Goal: Task Accomplishment & Management: Manage account settings

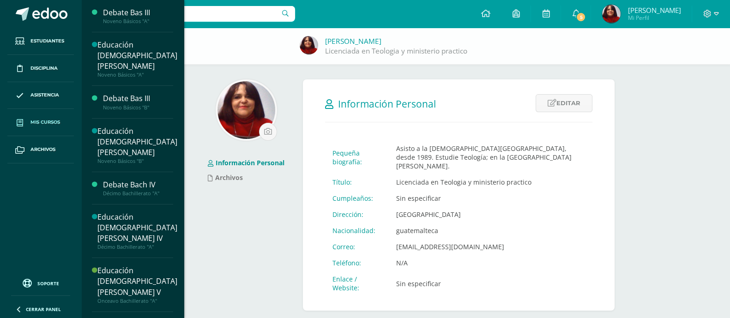
click at [49, 121] on span "Mis cursos" at bounding box center [45, 122] width 30 height 7
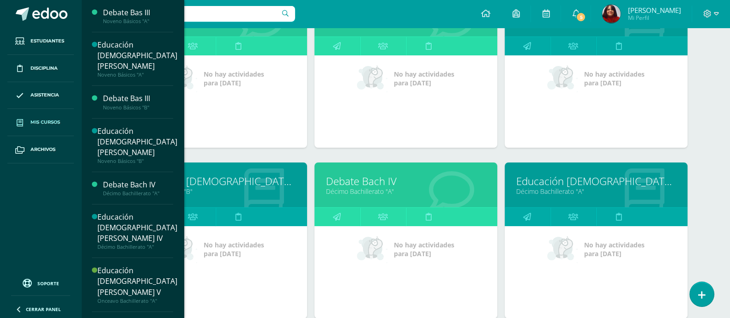
scroll to position [289, 0]
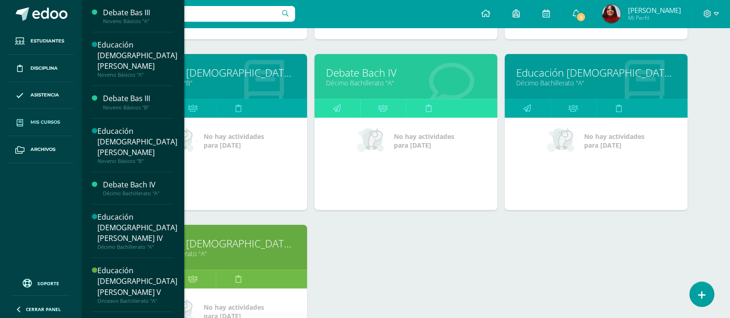
click at [611, 69] on link "Educación [DEMOGRAPHIC_DATA][PERSON_NAME] IV" at bounding box center [596, 73] width 160 height 14
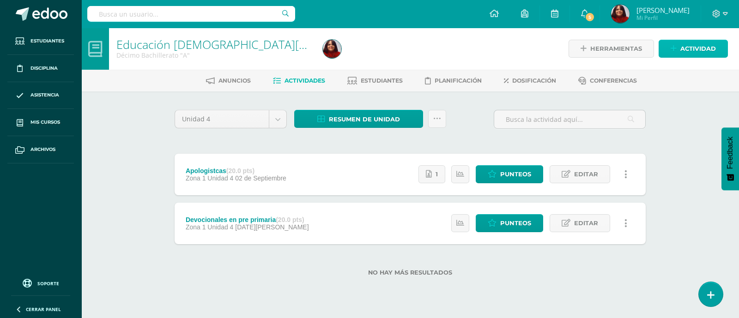
click at [709, 49] on span "Actividad" at bounding box center [698, 48] width 36 height 17
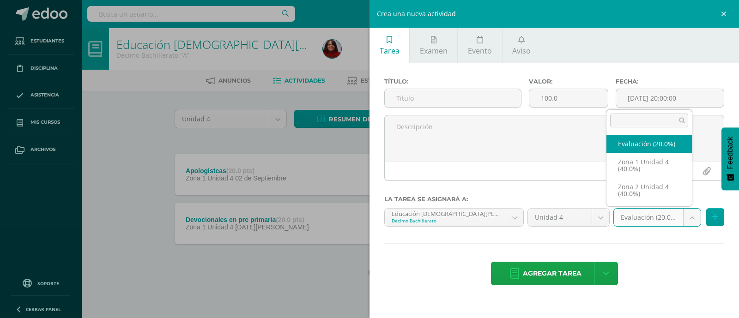
click at [694, 223] on body "Estudiantes Disciplina Asistencia Mis cursos Archivos Soporte Ayuda Reportar un…" at bounding box center [369, 153] width 739 height 306
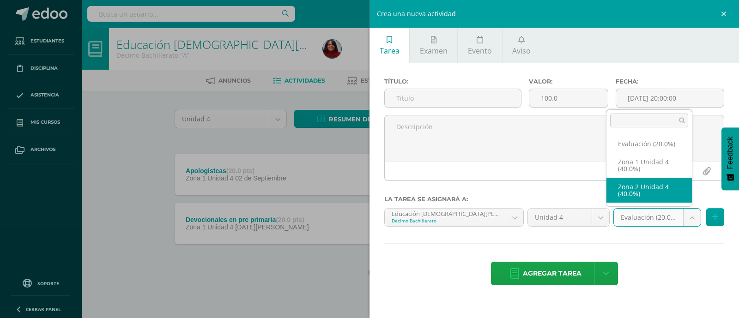
select select "30567"
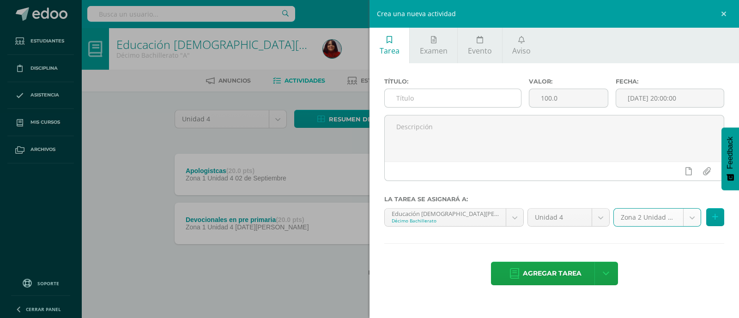
click at [413, 93] on input "text" at bounding box center [453, 98] width 136 height 18
drag, startPoint x: 451, startPoint y: 99, endPoint x: 388, endPoint y: 101, distance: 62.8
click at [388, 101] on input "Cosmovisión" at bounding box center [453, 98] width 136 height 18
drag, startPoint x: 443, startPoint y: 95, endPoint x: 376, endPoint y: 103, distance: 67.4
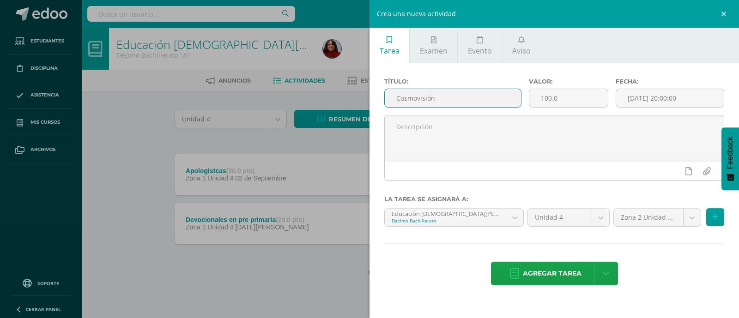
click at [376, 103] on div "Título: Cosmovisión Valor: 100.0 Fecha: 2025-09-12 20:00:00 La tarea se asignar…" at bounding box center [555, 182] width 370 height 239
type input "C"
type input "Liderazgo cristiano"
type input "20"
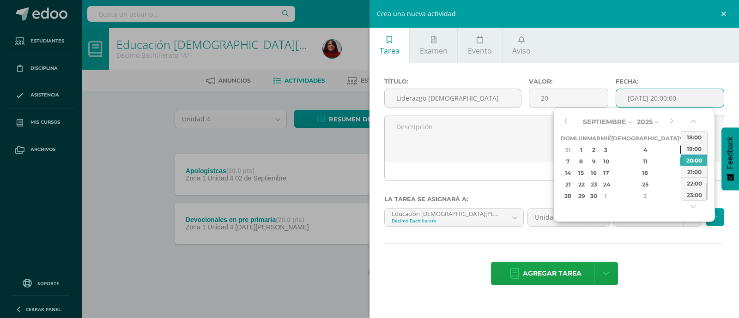
click at [680, 149] on div "5" at bounding box center [684, 150] width 8 height 11
type input "2025-09-05 20:00"
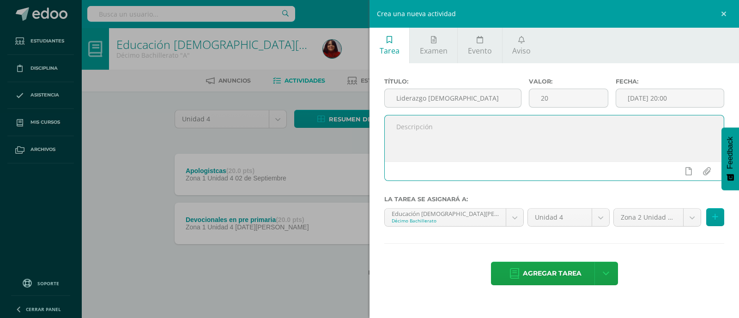
click at [444, 126] on textarea at bounding box center [554, 138] width 339 height 46
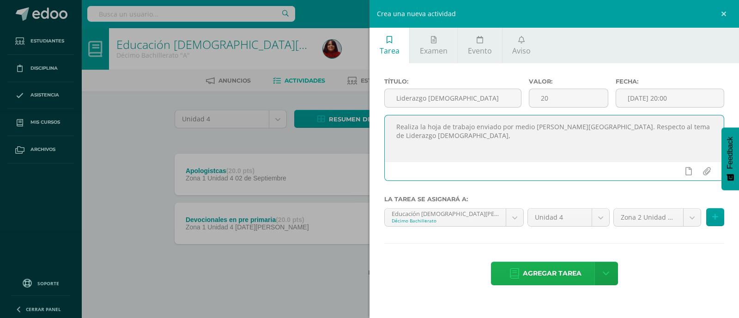
type textarea "Realiza la hoja de trabajo enviado por medio de Edoo. Respecto al tema de Lider…"
click at [564, 273] on span "Agregar tarea" at bounding box center [552, 273] width 59 height 23
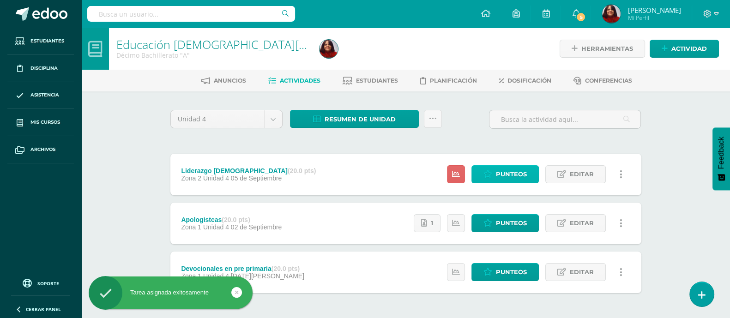
click at [517, 177] on span "Punteos" at bounding box center [511, 174] width 31 height 17
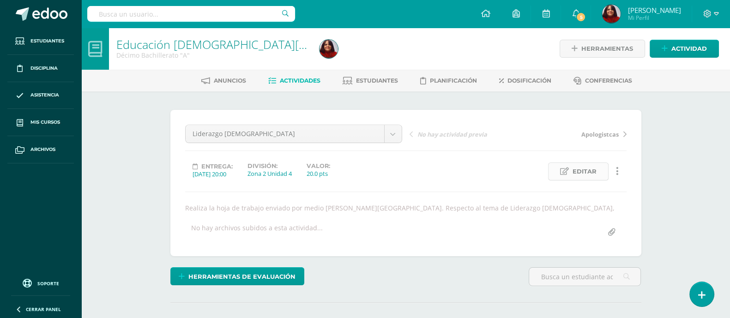
click at [580, 172] on span "Editar" at bounding box center [585, 171] width 24 height 17
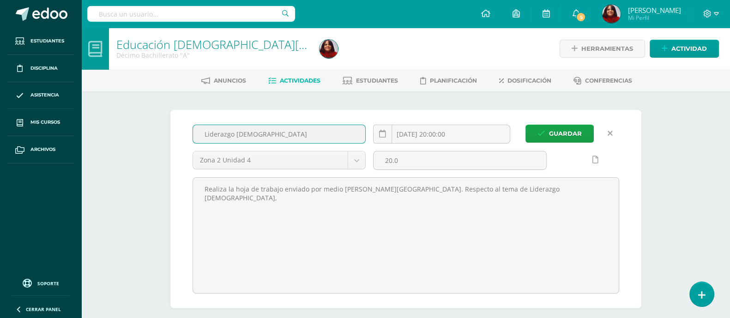
drag, startPoint x: 266, startPoint y: 133, endPoint x: 192, endPoint y: 135, distance: 73.9
click at [193, 135] on input "Liderazgo cristiano" at bounding box center [279, 134] width 173 height 18
type input "T"
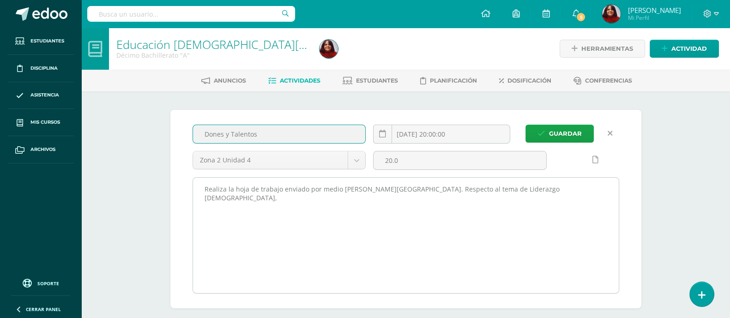
type input "Dones y Talentos"
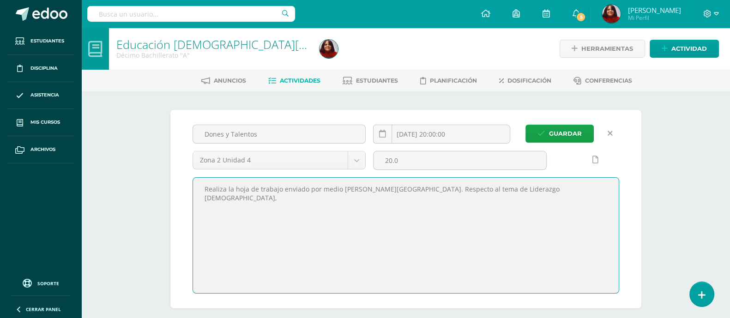
drag, startPoint x: 528, startPoint y: 197, endPoint x: 421, endPoint y: 191, distance: 107.4
click at [421, 191] on textarea "Realiza la hoja de trabajo enviado por medio de Edoo. Respecto al tema de Lider…" at bounding box center [406, 235] width 426 height 115
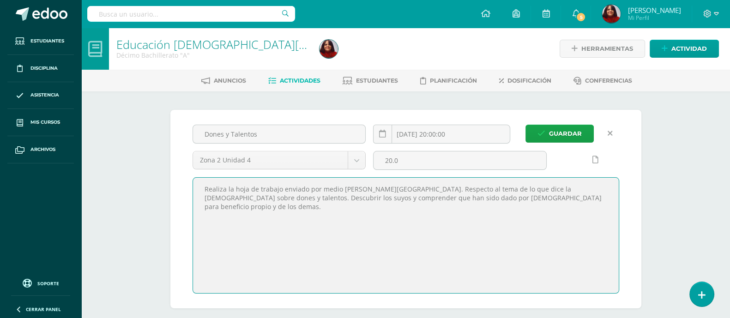
click at [446, 195] on textarea "Realiza la hoja de trabajo enviado por medio de Edoo. Respecto al tema de Lider…" at bounding box center [406, 235] width 426 height 115
type textarea "Realiza la hoja de trabajo enviado por medio [PERSON_NAME][GEOGRAPHIC_DATA]. Re…"
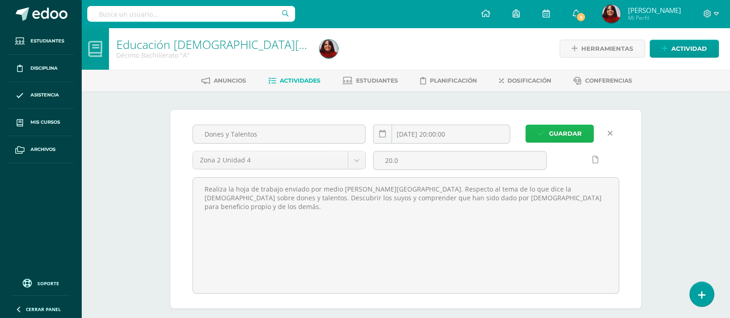
click at [568, 132] on span "Guardar" at bounding box center [565, 133] width 33 height 17
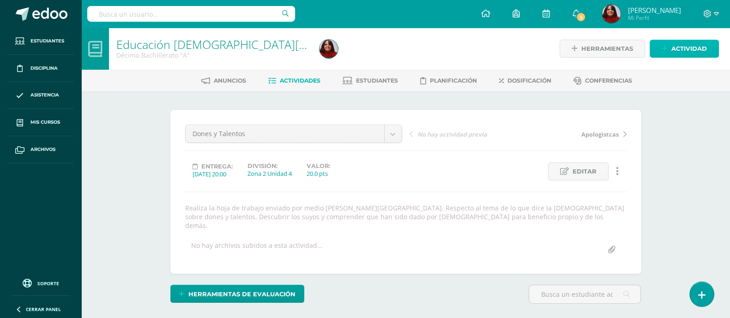
click at [683, 46] on span "Actividad" at bounding box center [690, 48] width 36 height 17
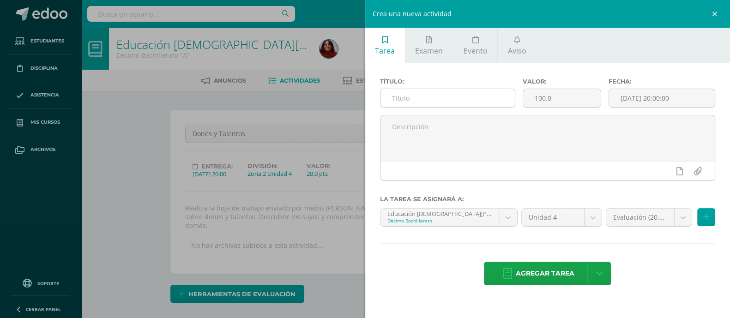
click at [432, 97] on input "text" at bounding box center [448, 98] width 134 height 18
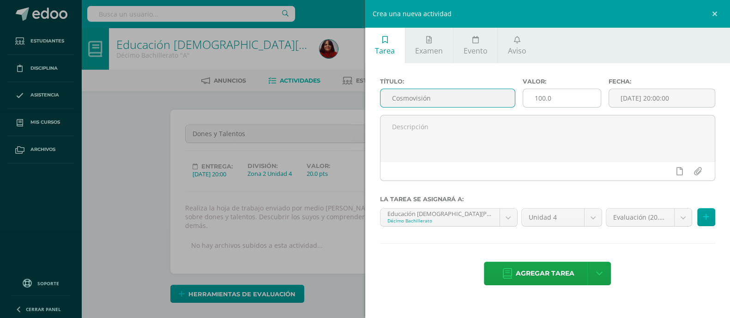
type input "Cosmovisión"
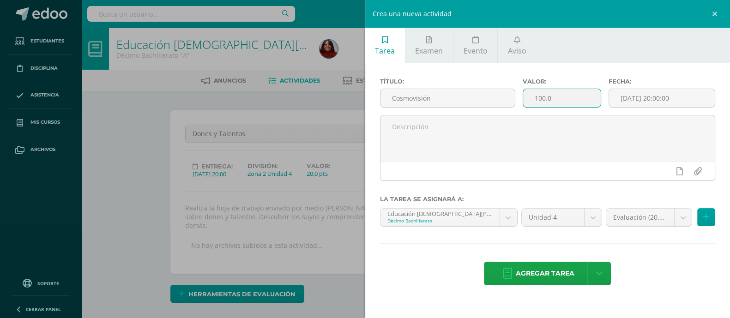
click at [543, 95] on input "100.0" at bounding box center [562, 98] width 78 height 18
type input "0"
type input "20"
click at [661, 110] on div "Fecha: 2025-09-12 20:00:00" at bounding box center [662, 96] width 115 height 37
click at [670, 103] on input "[DATE] 20:00:00" at bounding box center [662, 98] width 106 height 18
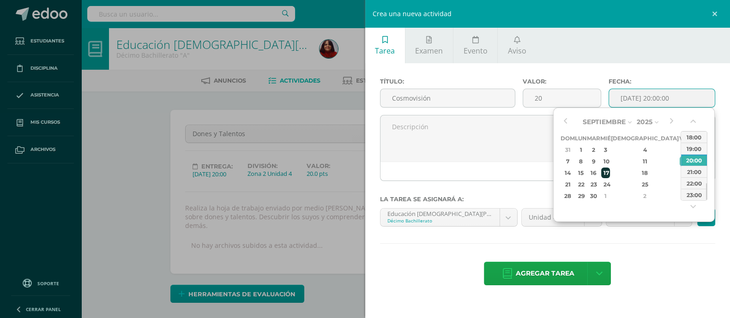
click at [610, 177] on div "17" at bounding box center [605, 173] width 8 height 11
type input "2025-09-17 20:00"
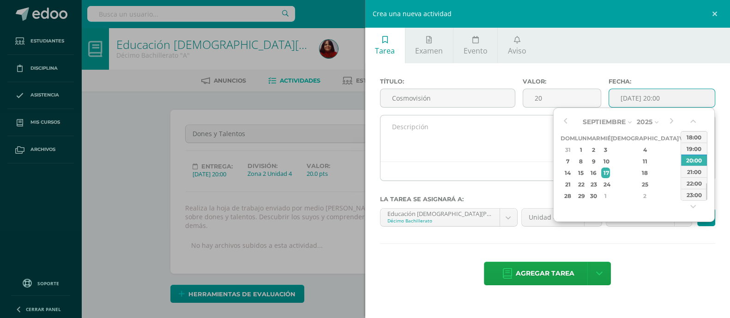
click at [507, 136] on textarea at bounding box center [548, 138] width 335 height 46
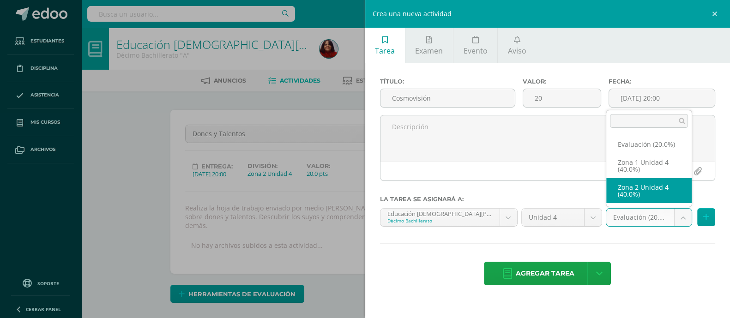
select select "30567"
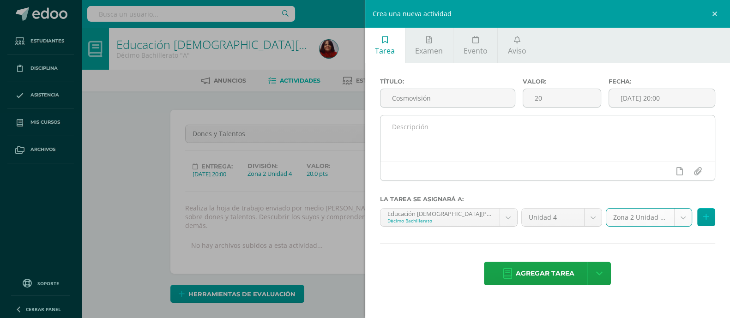
click at [405, 123] on textarea at bounding box center [548, 138] width 335 height 46
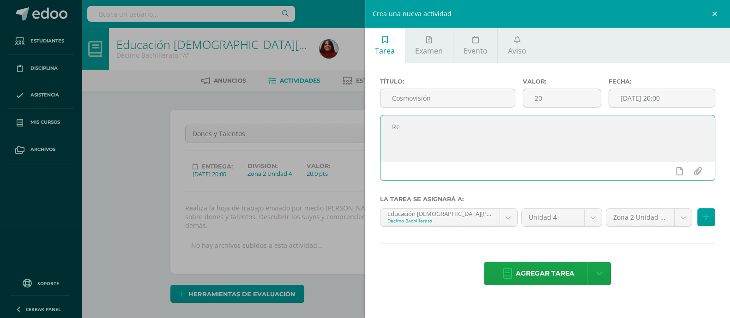
type textarea "R"
type textarea "E"
type textarea "C"
type textarea "R"
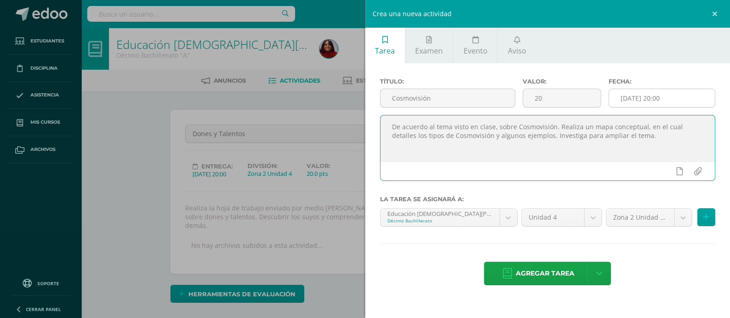
type textarea "De acuerdo al tema visto en clase, sobre Cosmovisión. Realiza un mapa conceptua…"
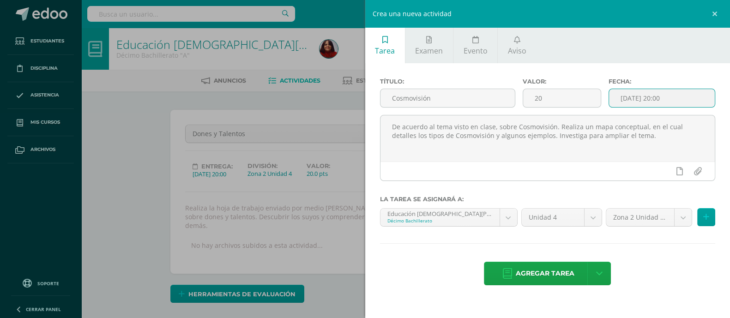
click at [662, 97] on input "2025-09-17 20:00" at bounding box center [662, 98] width 106 height 18
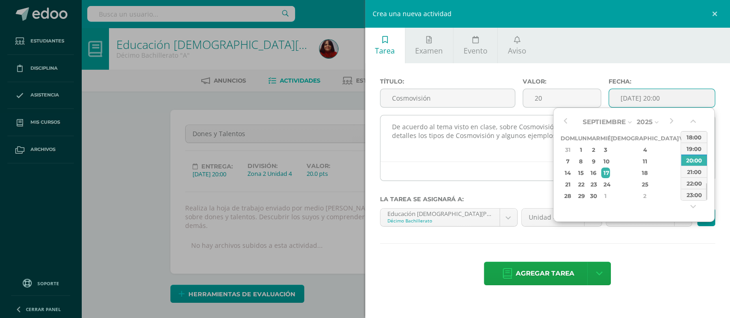
click at [481, 157] on textarea "De acuerdo al tema visto en clase, sobre Cosmovisión. Realiza un mapa conceptua…" at bounding box center [548, 138] width 335 height 46
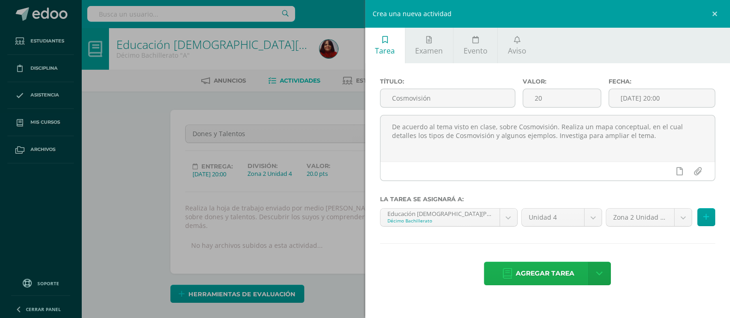
click at [565, 275] on span "Agregar tarea" at bounding box center [545, 273] width 59 height 23
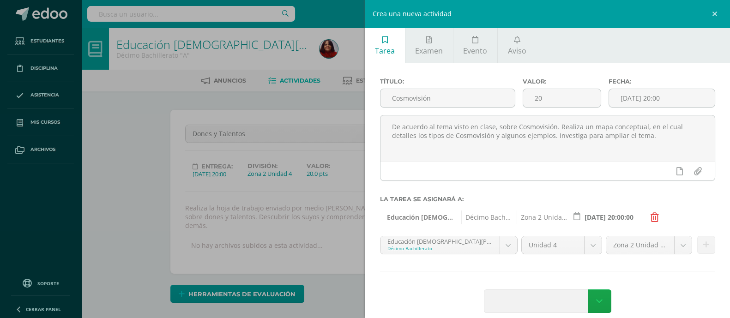
scroll to position [12, 0]
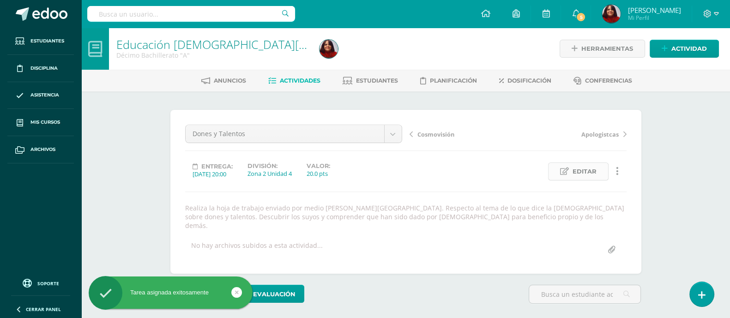
click at [591, 174] on span "Editar" at bounding box center [585, 171] width 24 height 17
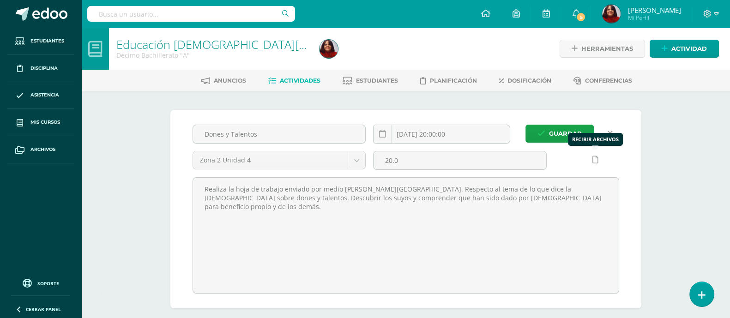
click at [593, 158] on icon at bounding box center [596, 160] width 6 height 8
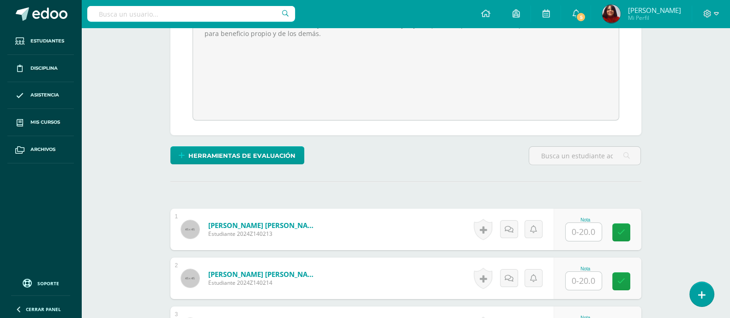
scroll to position [174, 0]
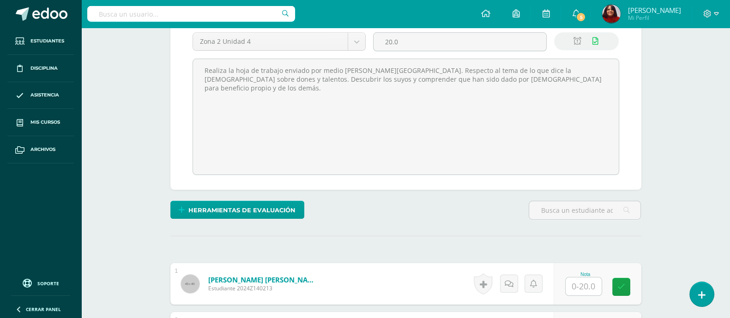
scroll to position [59, 0]
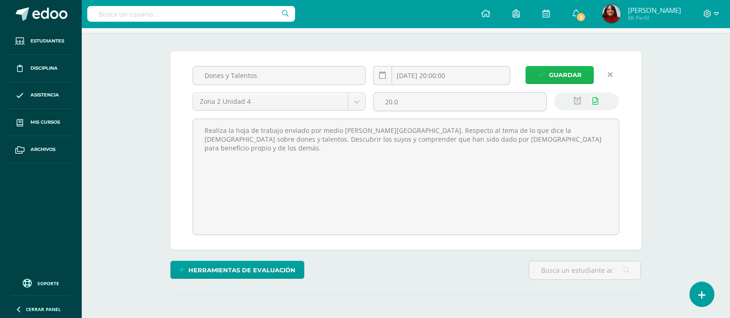
click at [554, 72] on span "Guardar" at bounding box center [565, 75] width 33 height 17
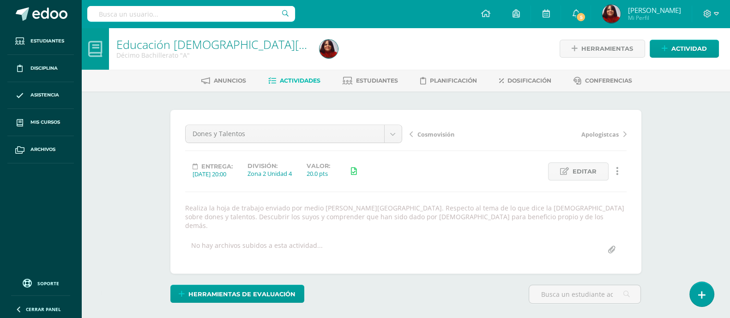
scroll to position [0, 0]
click at [203, 43] on link "Educación [DEMOGRAPHIC_DATA][PERSON_NAME] IV" at bounding box center [255, 44] width 279 height 16
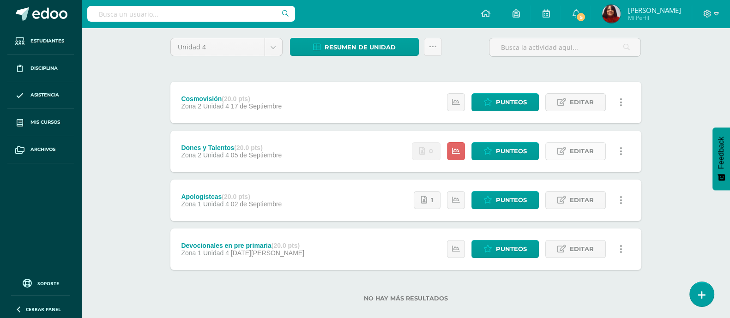
scroll to position [85, 0]
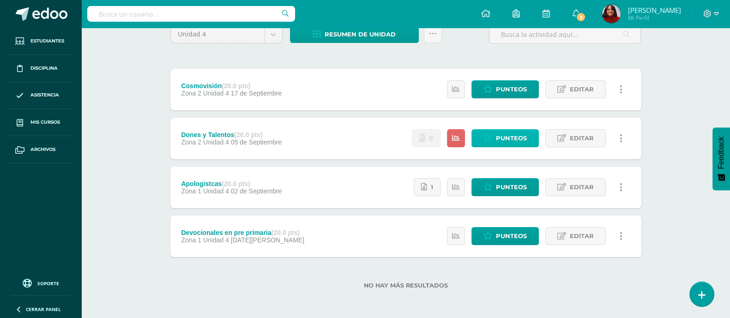
click at [503, 132] on span "Punteos" at bounding box center [511, 138] width 31 height 17
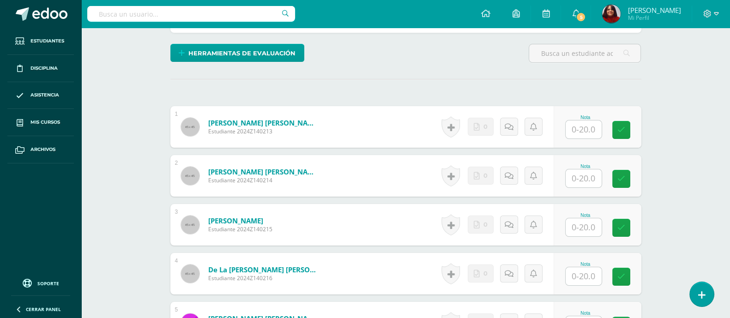
scroll to position [242, 0]
click at [368, 224] on form "Cifuentes Ortega, Mathias Estudiante 2024Z140215 Nota 0 Logros" at bounding box center [405, 225] width 471 height 42
click at [597, 220] on input "text" at bounding box center [584, 227] width 36 height 18
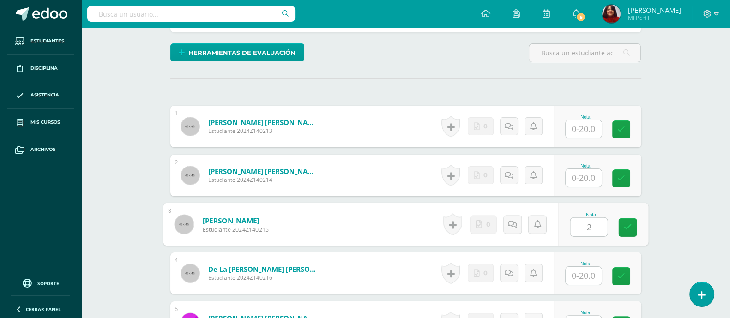
type input "20"
click at [635, 222] on link at bounding box center [628, 227] width 18 height 18
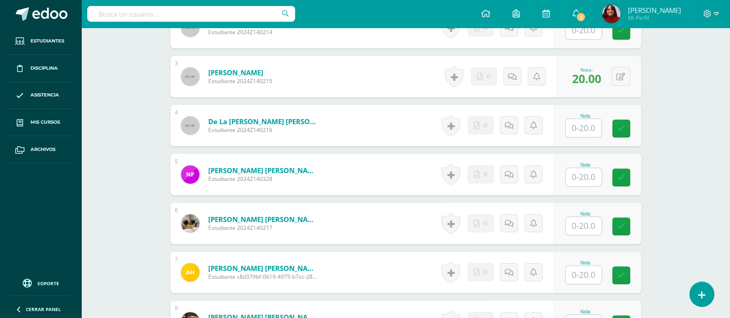
scroll to position [415, 0]
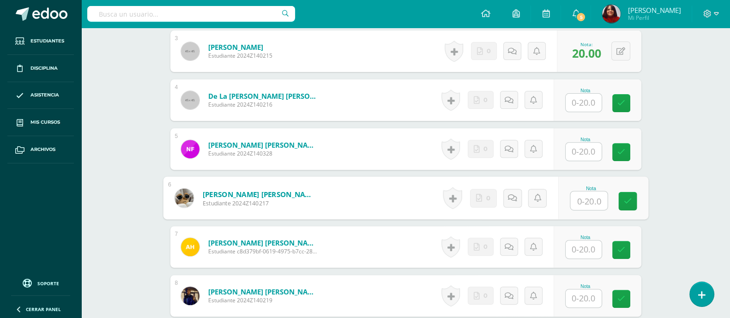
click at [584, 192] on input "text" at bounding box center [588, 201] width 37 height 18
type input "20"
click at [627, 192] on link at bounding box center [628, 201] width 18 height 18
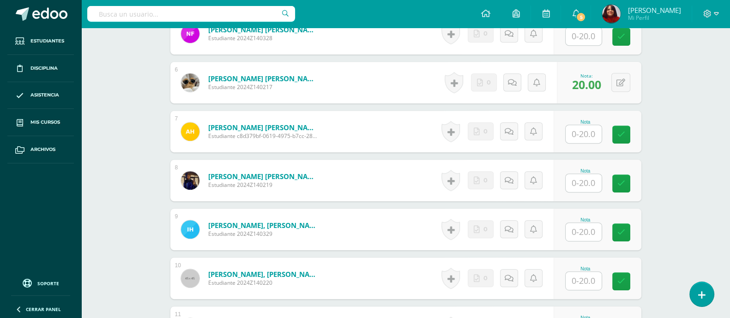
scroll to position [588, 0]
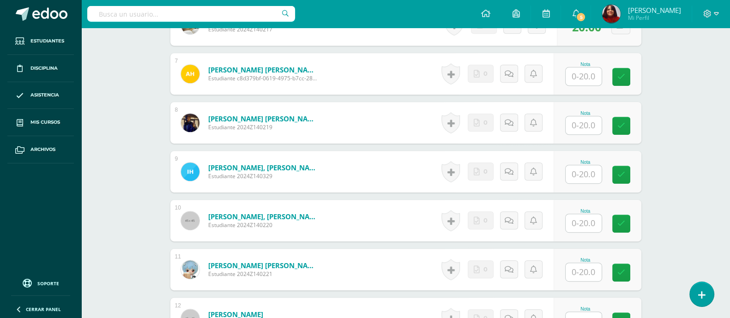
click at [595, 165] on input "text" at bounding box center [584, 174] width 36 height 18
type input "20"
click at [624, 171] on icon at bounding box center [628, 175] width 8 height 8
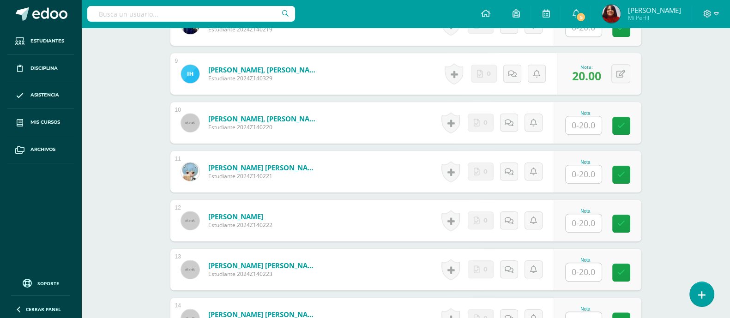
scroll to position [704, 0]
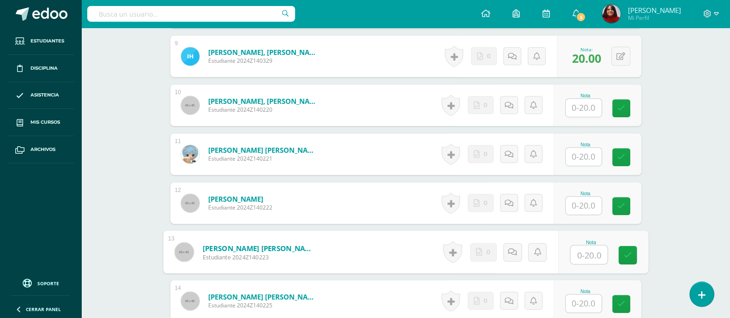
click at [593, 247] on input "text" at bounding box center [588, 255] width 37 height 18
type input "20"
click at [635, 250] on link at bounding box center [628, 255] width 18 height 18
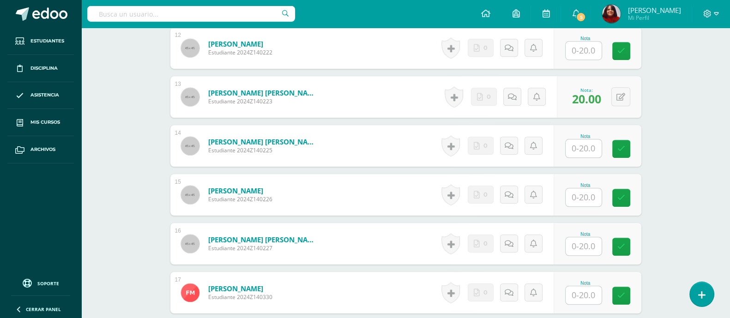
scroll to position [877, 0]
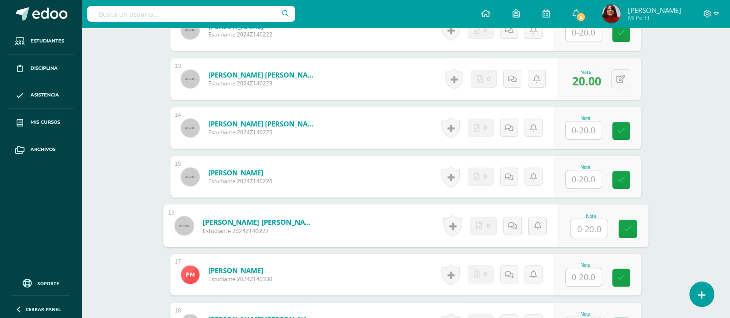
click at [592, 219] on input "text" at bounding box center [588, 228] width 37 height 18
click at [640, 217] on div "Nota 20" at bounding box center [598, 226] width 88 height 42
click at [632, 219] on div "Nota 20" at bounding box center [598, 226] width 88 height 42
type input "20.00"
click at [622, 221] on button at bounding box center [627, 225] width 19 height 19
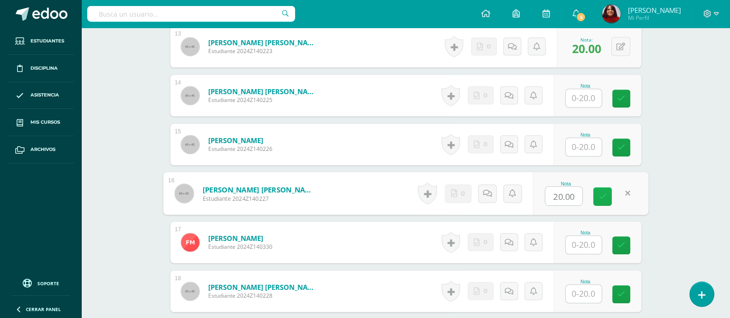
scroll to position [934, 0]
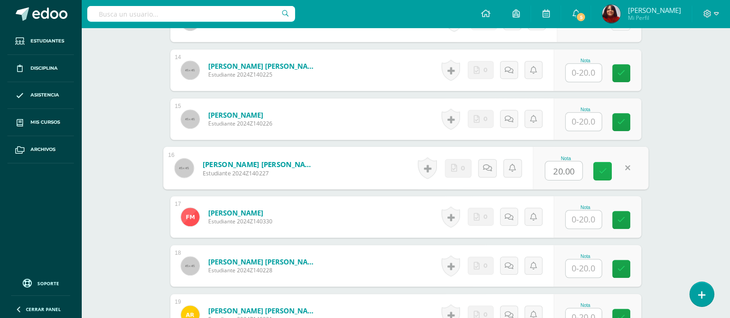
click at [604, 162] on link at bounding box center [603, 171] width 18 height 18
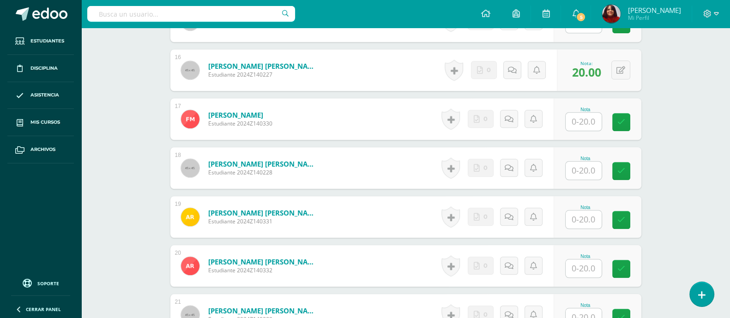
scroll to position [1050, 0]
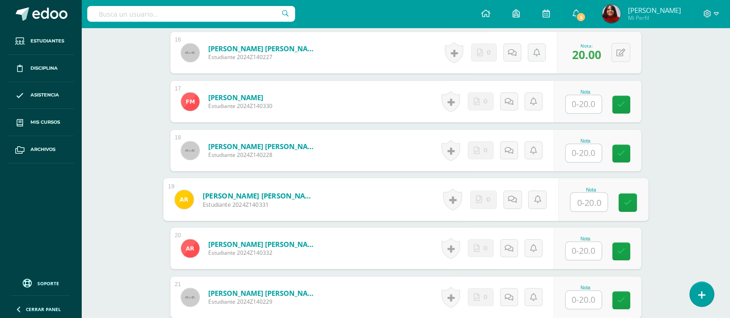
click at [584, 193] on input "text" at bounding box center [588, 202] width 37 height 18
type input "20"
click at [629, 199] on icon at bounding box center [628, 203] width 8 height 8
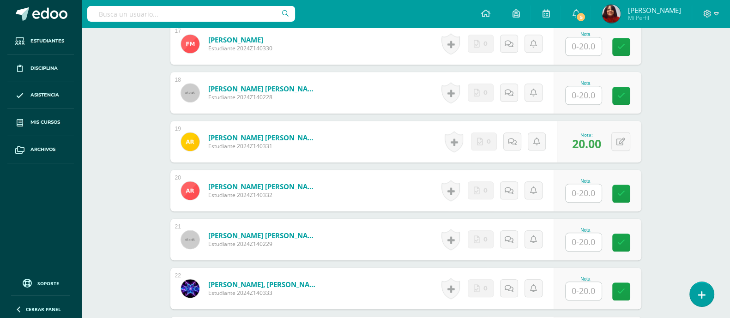
click at [584, 184] on input "text" at bounding box center [584, 193] width 36 height 18
type input "20"
click at [628, 189] on link at bounding box center [628, 194] width 18 height 18
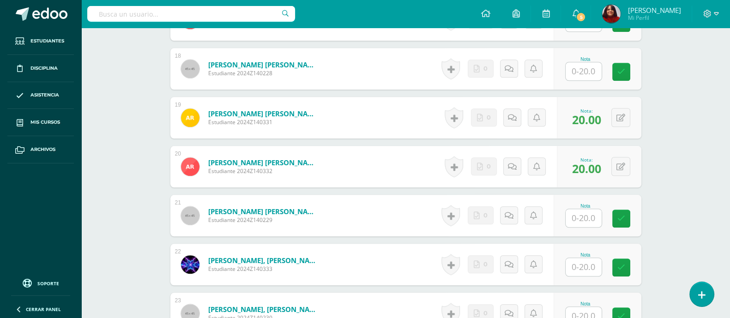
scroll to position [1165, 0]
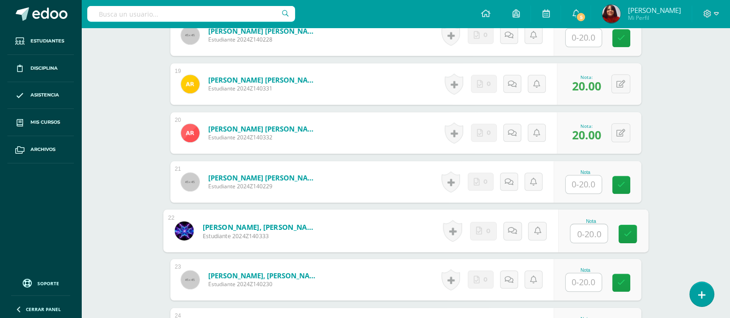
click at [587, 225] on input "text" at bounding box center [588, 233] width 37 height 18
type input "20"
click at [621, 225] on link at bounding box center [628, 234] width 18 height 18
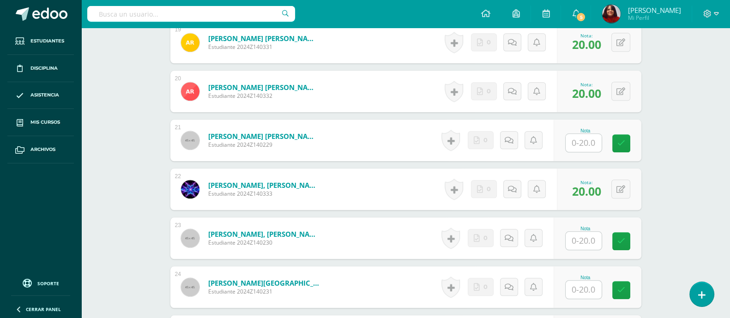
scroll to position [1223, 0]
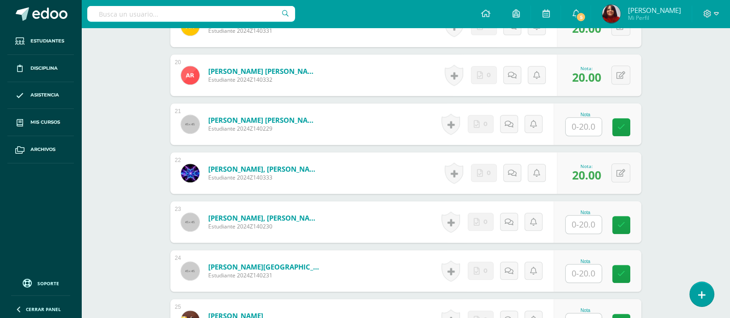
click at [577, 218] on input "text" at bounding box center [584, 225] width 36 height 18
type input "20"
click at [615, 212] on div "Nota 20" at bounding box center [598, 222] width 88 height 42
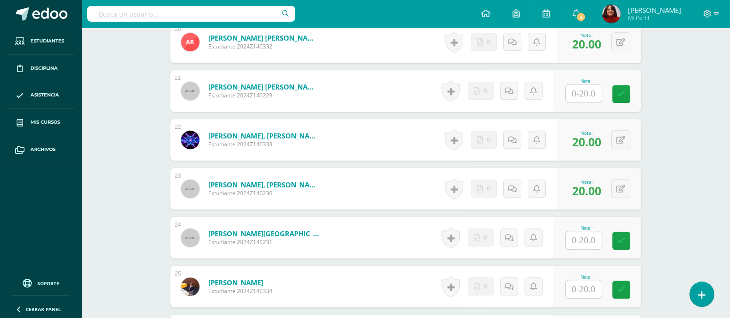
scroll to position [1281, 0]
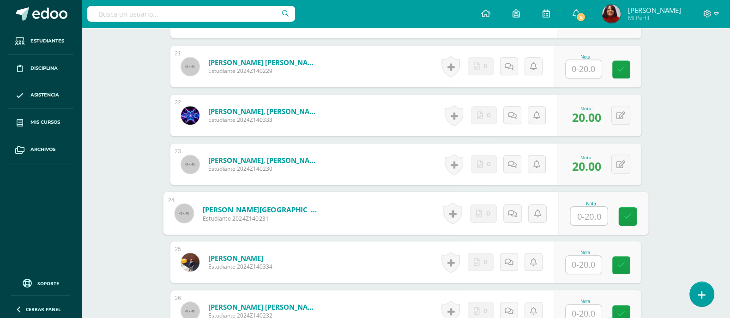
click at [581, 207] on input "text" at bounding box center [588, 216] width 37 height 18
type input "20"
click at [630, 212] on icon at bounding box center [628, 216] width 8 height 8
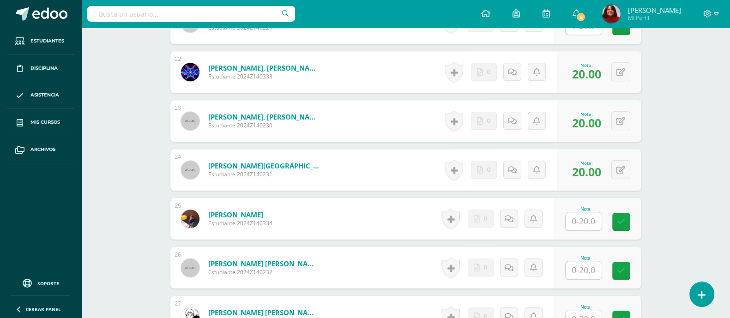
scroll to position [1339, 0]
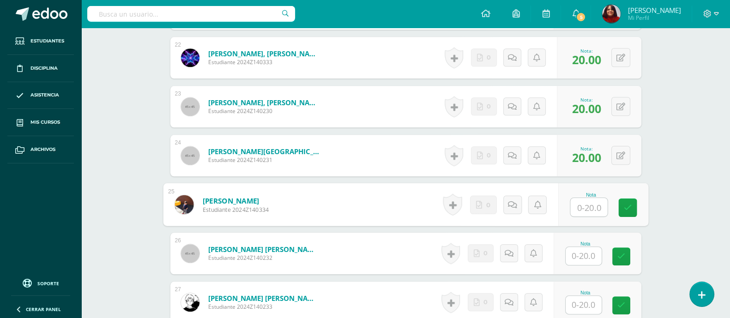
click at [586, 198] on input "text" at bounding box center [588, 207] width 37 height 18
type input "20"
click at [632, 199] on link at bounding box center [628, 208] width 18 height 18
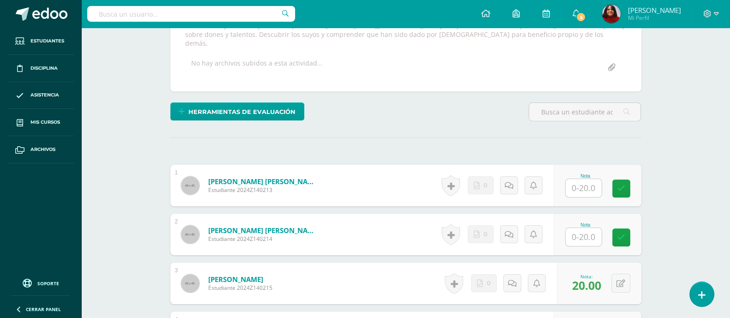
scroll to position [0, 0]
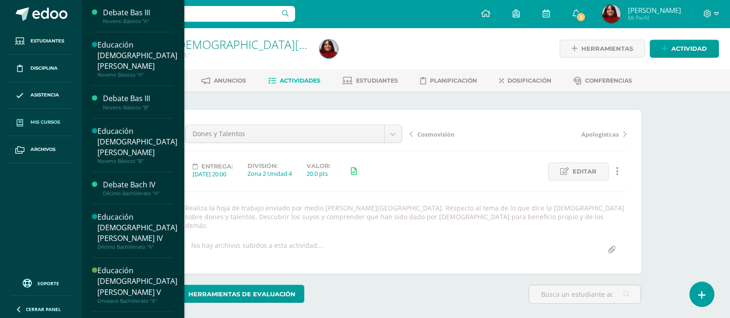
click at [53, 127] on link "Mis cursos" at bounding box center [40, 122] width 67 height 27
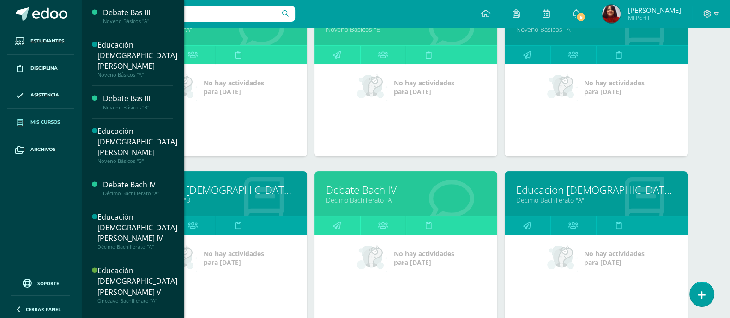
scroll to position [173, 0]
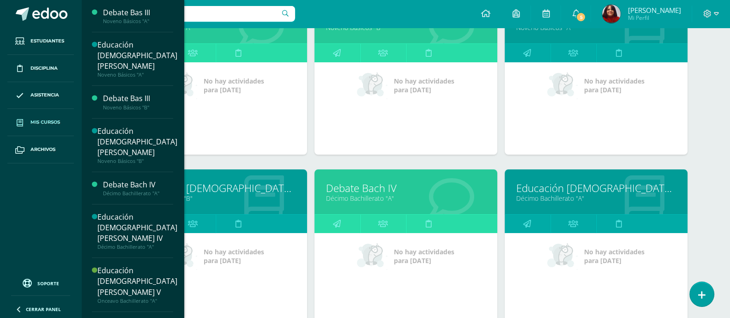
click at [235, 193] on link "Educación [DEMOGRAPHIC_DATA][PERSON_NAME]" at bounding box center [216, 188] width 160 height 14
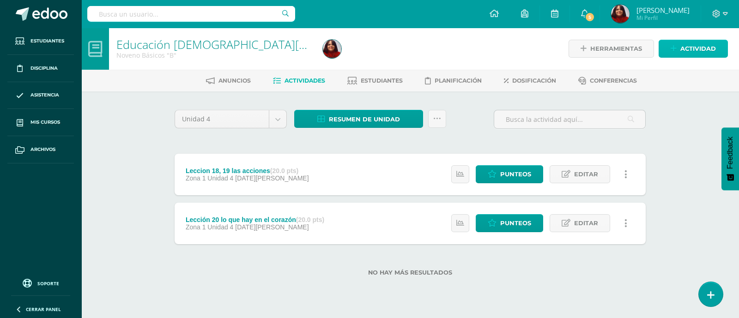
click at [679, 47] on link "Actividad" at bounding box center [693, 49] width 69 height 18
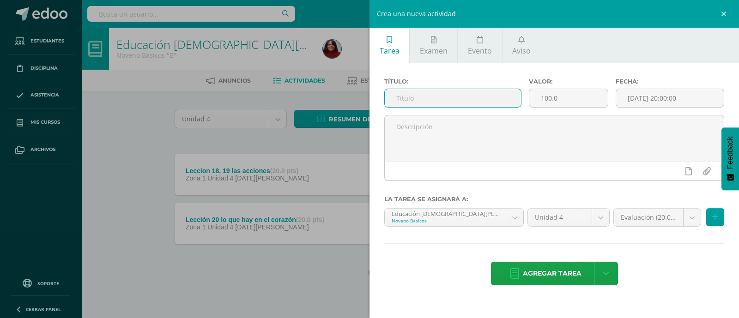
click at [414, 98] on input "text" at bounding box center [453, 98] width 136 height 18
type input "Liderazgo cristiano"
click at [550, 96] on input "100.0" at bounding box center [568, 98] width 79 height 18
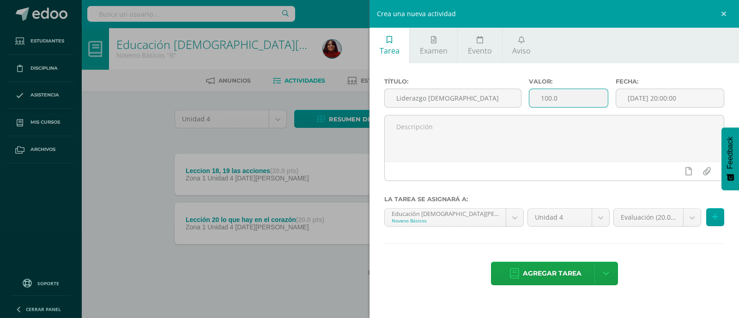
click at [550, 96] on input "100.0" at bounding box center [568, 98] width 79 height 18
type input "3"
type input "20"
click at [636, 98] on input "[DATE] 20:00:00" at bounding box center [670, 98] width 108 height 18
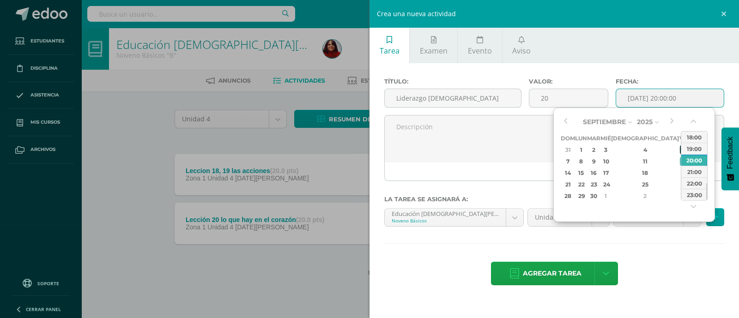
click at [680, 151] on div "5" at bounding box center [684, 150] width 8 height 11
type input "2025-09-05 20:00"
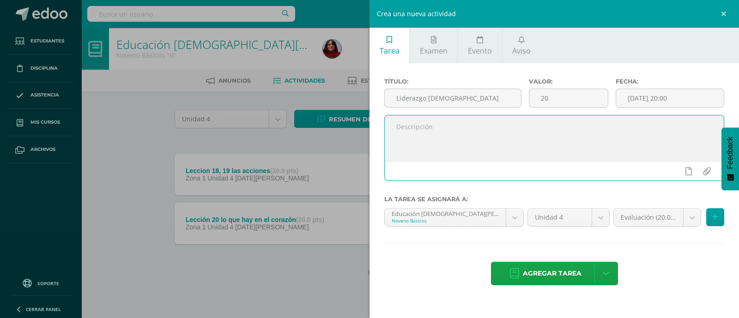
click at [407, 128] on textarea at bounding box center [554, 138] width 339 height 46
type textarea "R"
type textarea "e"
type textarea "Realizar la guía de trabajo, que ha sido enviado por medio de Edoo. Y enviar o …"
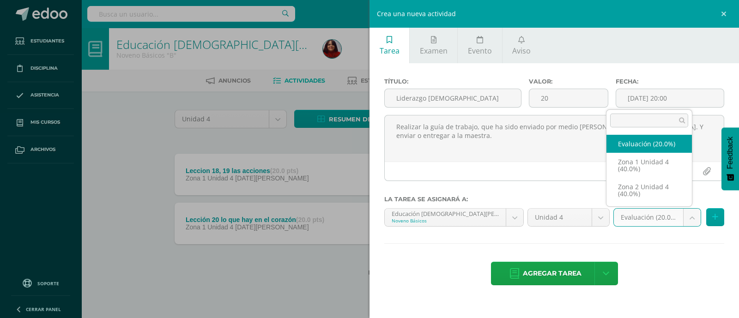
click at [695, 217] on body "Estudiantes Disciplina Asistencia Mis cursos Archivos Soporte Ayuda Reportar un…" at bounding box center [369, 153] width 739 height 306
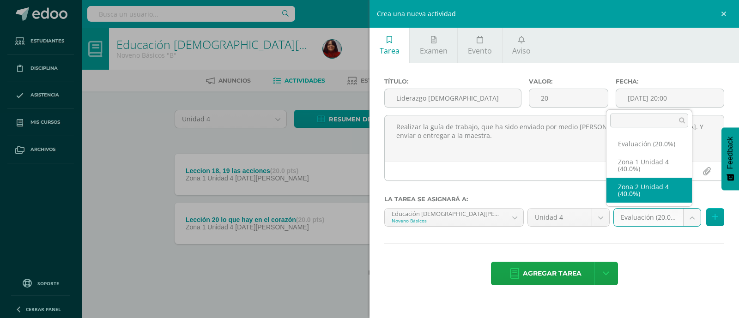
select select "30561"
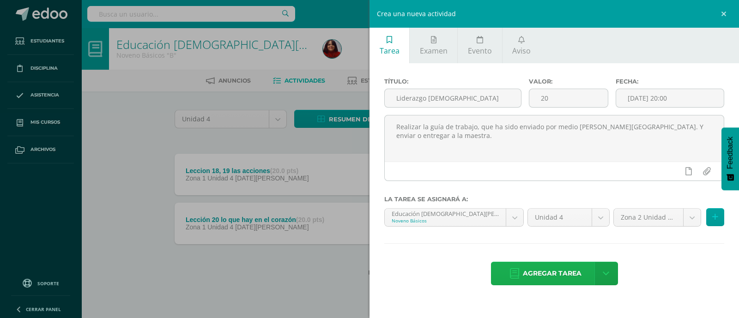
click at [544, 271] on span "Agregar tarea" at bounding box center [552, 273] width 59 height 23
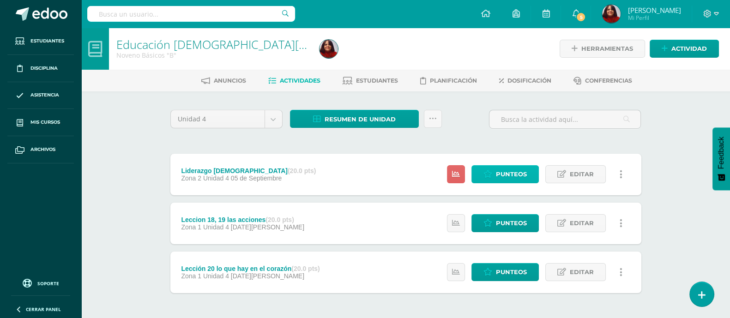
click at [500, 170] on span "Punteos" at bounding box center [511, 174] width 31 height 17
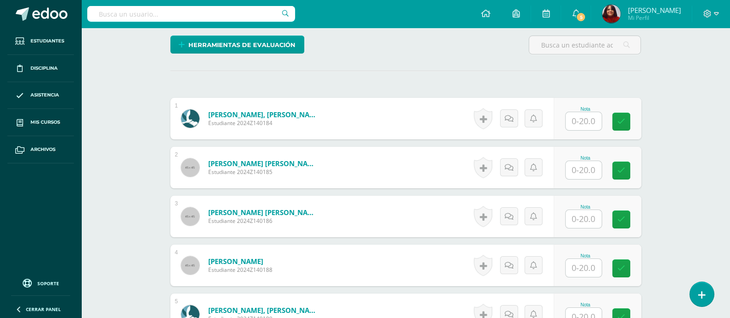
scroll to position [232, 0]
click at [583, 119] on input "text" at bounding box center [584, 121] width 36 height 18
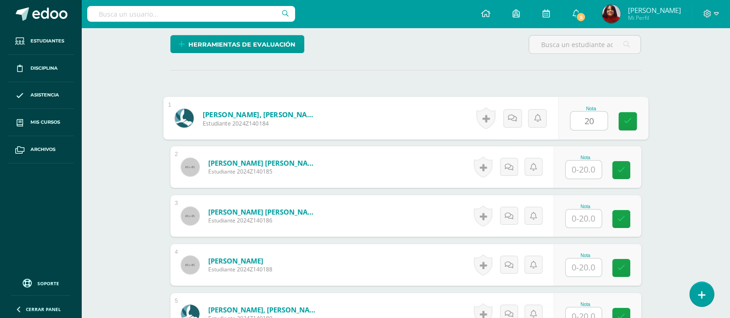
type input "20"
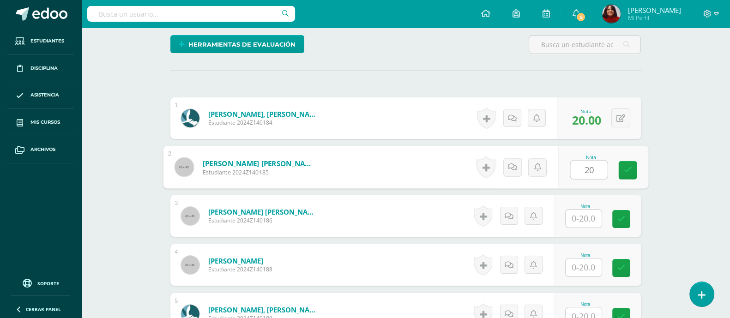
type input "20"
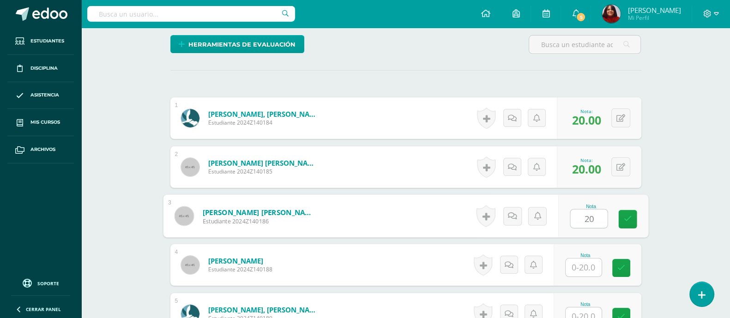
type input "20"
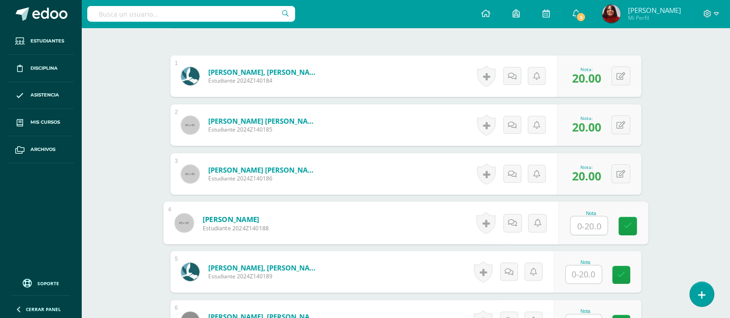
scroll to position [290, 0]
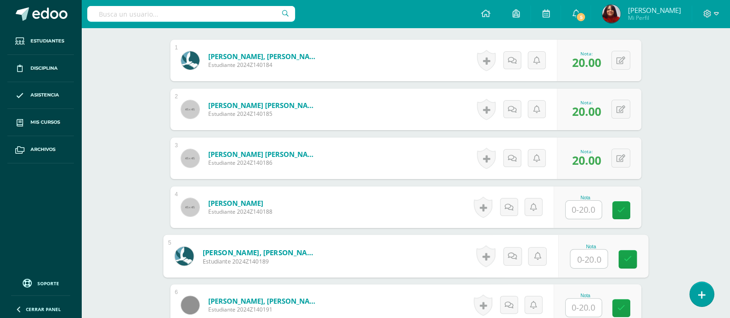
click at [583, 257] on input "text" at bounding box center [588, 259] width 37 height 18
type input "20"
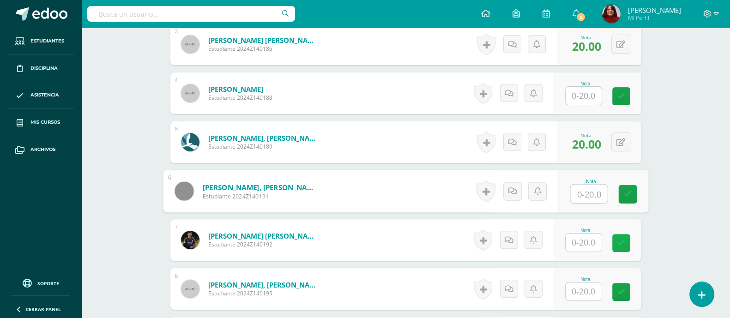
scroll to position [406, 0]
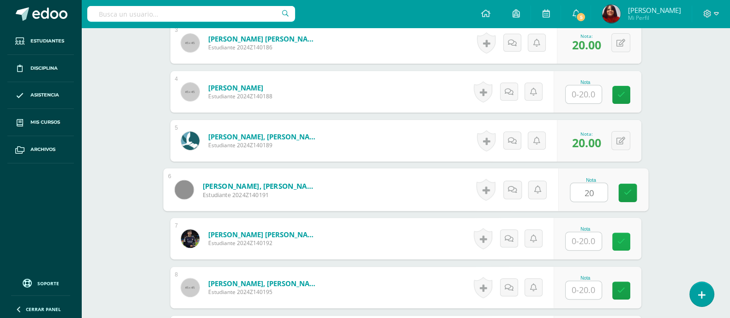
type input "20"
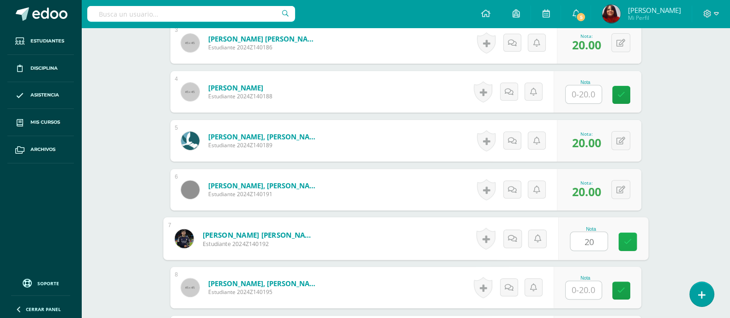
type input "20"
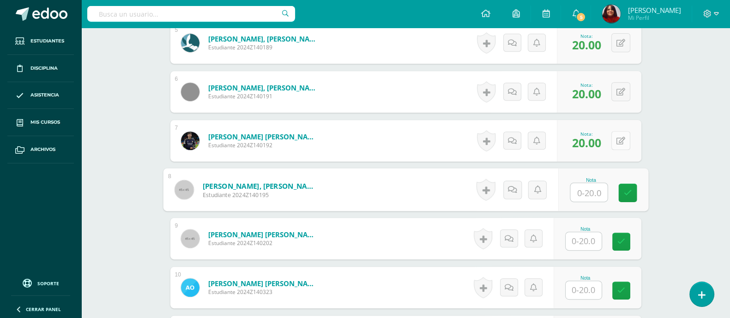
scroll to position [521, 0]
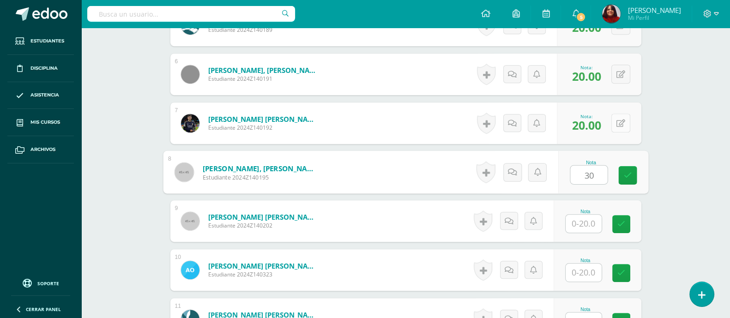
type input "3"
type input "20"
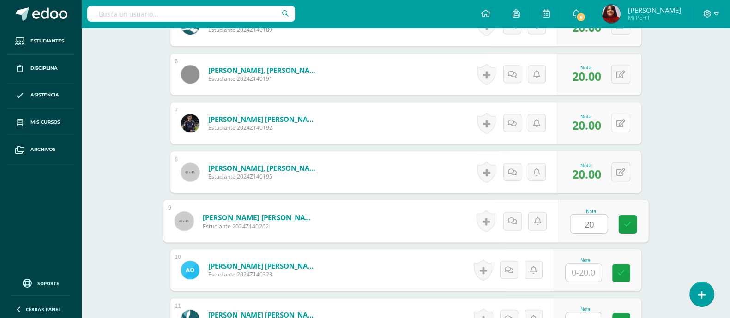
type input "20"
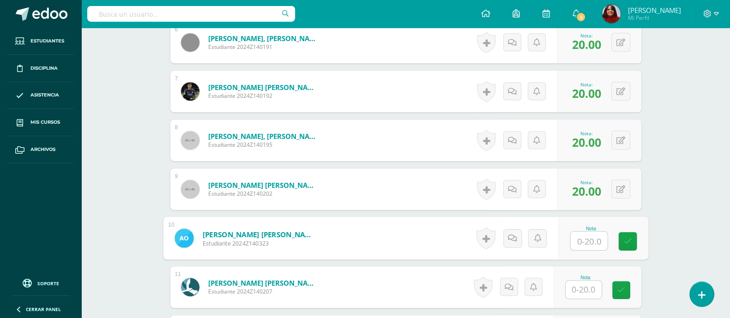
scroll to position [579, 0]
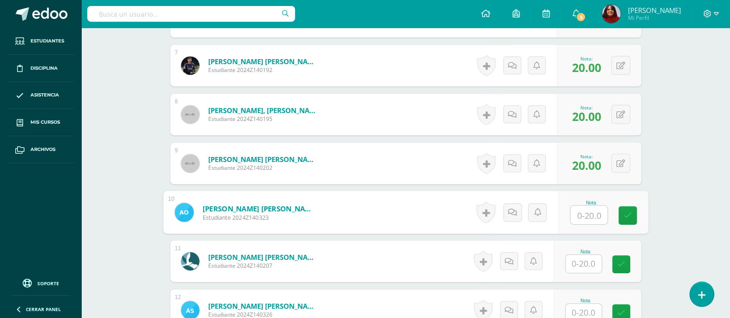
click at [592, 216] on input "text" at bounding box center [588, 215] width 37 height 18
type input "20"
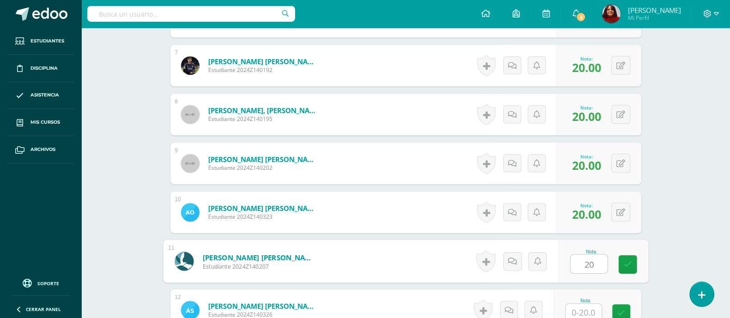
type input "20"
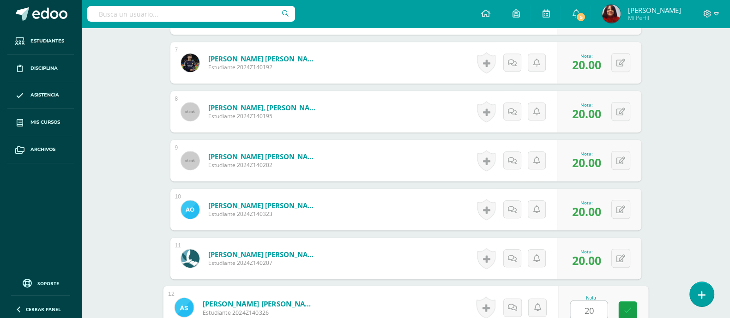
type input "20"
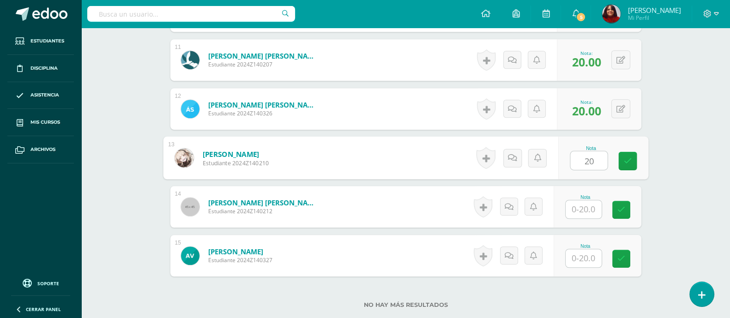
type input "20"
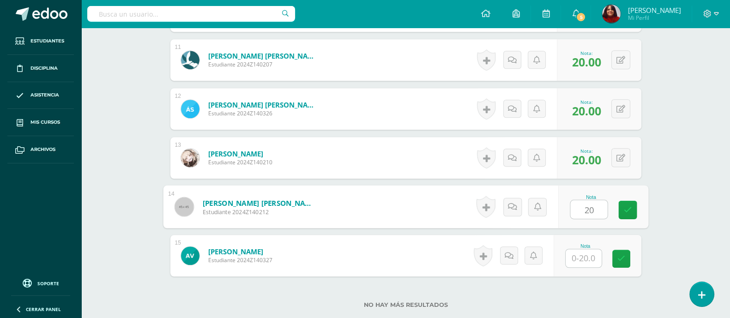
type input "20"
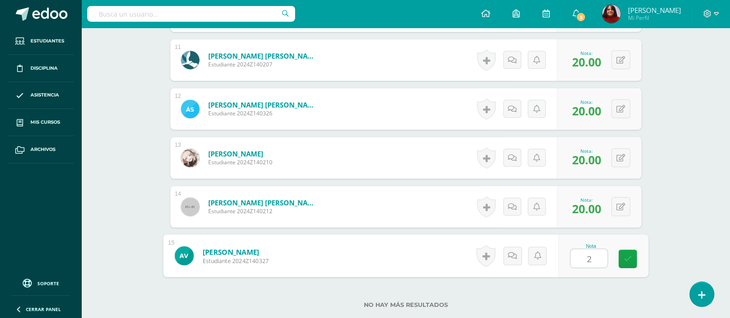
type input "20"
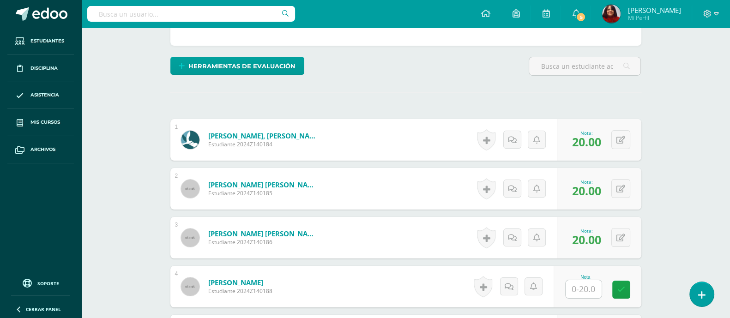
scroll to position [261, 0]
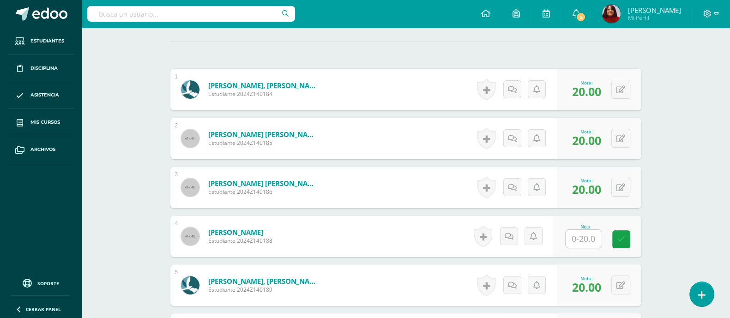
click at [579, 243] on input "text" at bounding box center [584, 239] width 36 height 18
type input "0"
click at [624, 232] on link at bounding box center [628, 240] width 18 height 18
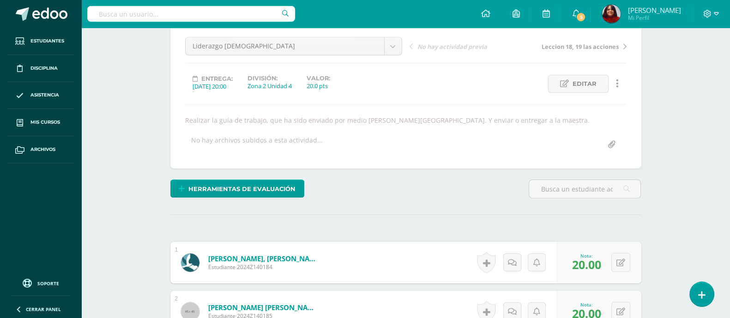
scroll to position [0, 0]
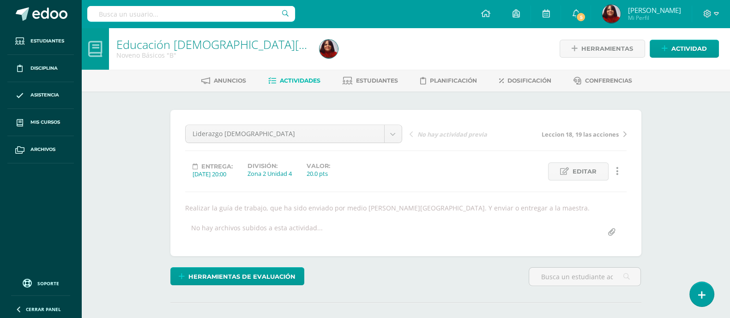
click at [205, 49] on link "Educación [DEMOGRAPHIC_DATA][PERSON_NAME]" at bounding box center [249, 44] width 267 height 16
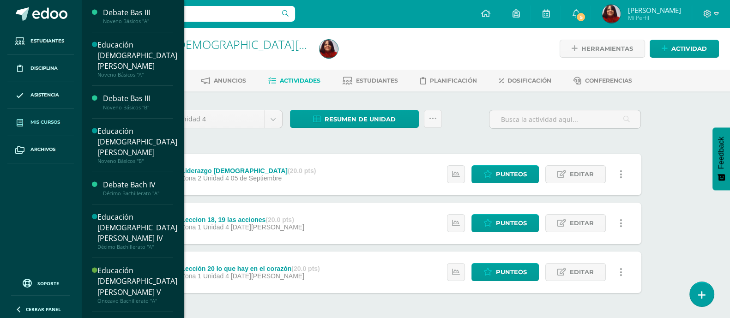
click at [43, 123] on span "Mis cursos" at bounding box center [45, 122] width 30 height 7
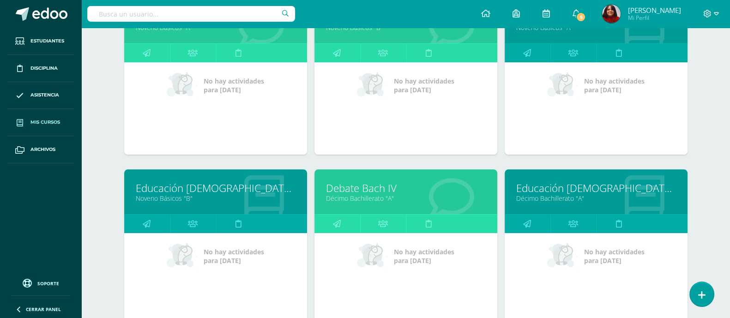
scroll to position [428, 0]
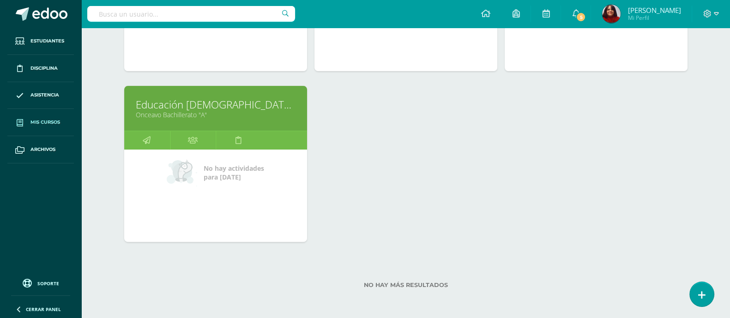
click at [224, 109] on link "Educación [DEMOGRAPHIC_DATA][PERSON_NAME] V" at bounding box center [216, 104] width 160 height 14
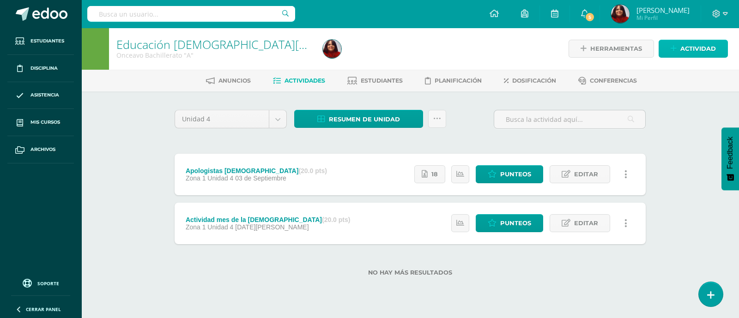
click at [699, 47] on span "Actividad" at bounding box center [698, 48] width 36 height 17
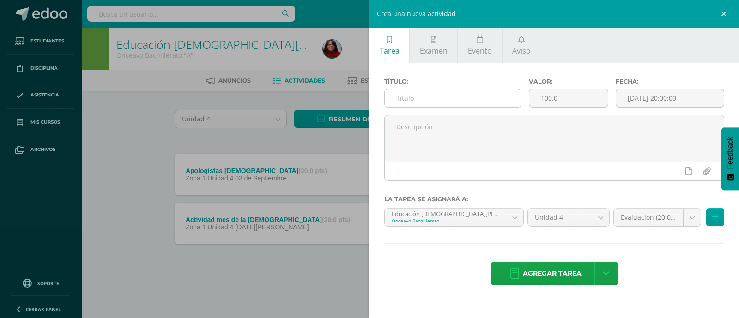
click at [464, 93] on input "text" at bounding box center [453, 98] width 136 height 18
click at [420, 100] on input "Cosmovision" at bounding box center [453, 98] width 136 height 18
type input "Cosmovisión"
click at [548, 103] on input "100.0" at bounding box center [568, 98] width 79 height 18
drag, startPoint x: 564, startPoint y: 98, endPoint x: 534, endPoint y: 100, distance: 30.1
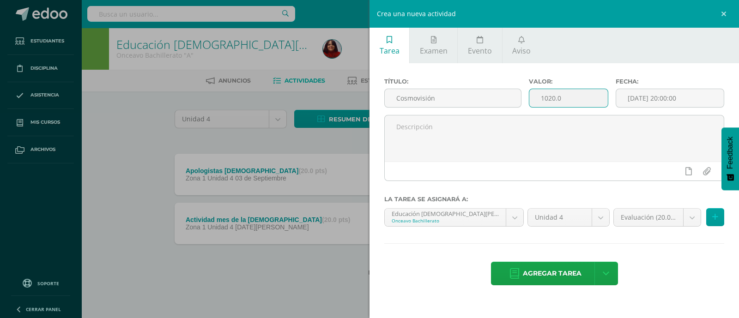
click at [534, 100] on input "1020.0" at bounding box center [568, 98] width 79 height 18
type input "20"
click at [655, 93] on input "[DATE] 20:00:00" at bounding box center [670, 98] width 108 height 18
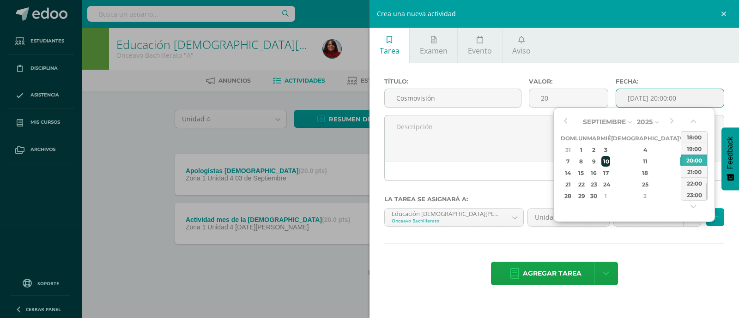
click at [610, 162] on div "10" at bounding box center [605, 161] width 8 height 11
click at [599, 171] on div "16" at bounding box center [593, 173] width 11 height 11
type input "[DATE] 20:00"
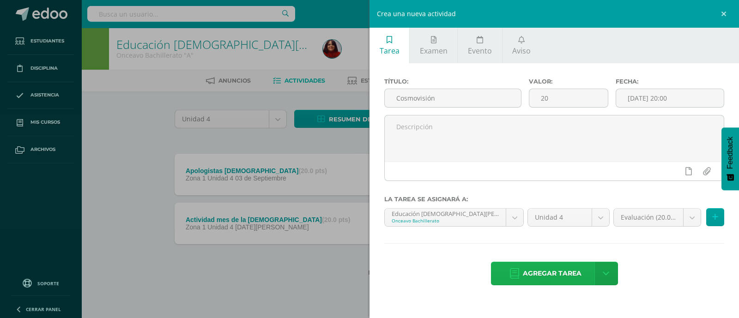
click at [557, 277] on span "Agregar tarea" at bounding box center [552, 273] width 59 height 23
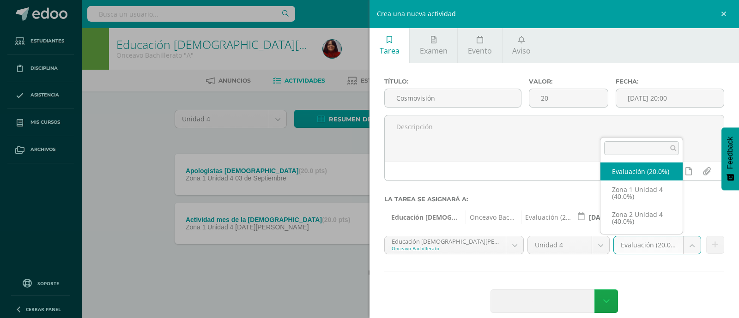
click at [676, 250] on body "Estudiantes Disciplina Asistencia Mis cursos Archivos Soporte Ayuda Reportar un…" at bounding box center [369, 153] width 739 height 306
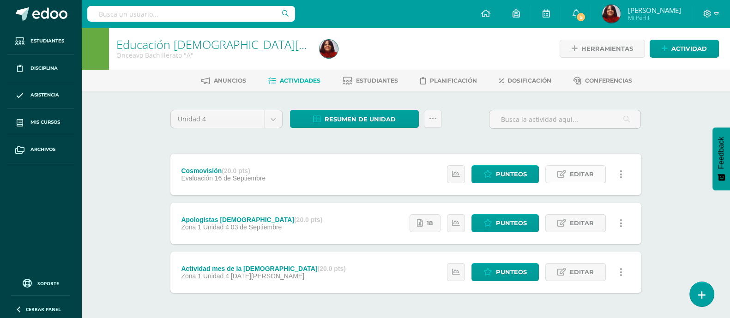
click at [564, 172] on icon at bounding box center [562, 174] width 9 height 8
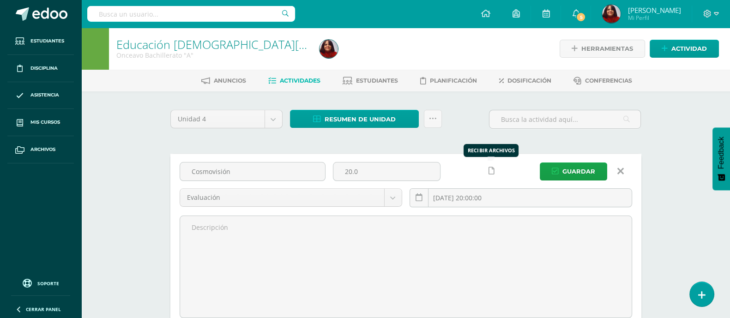
click at [491, 170] on icon at bounding box center [492, 171] width 6 height 8
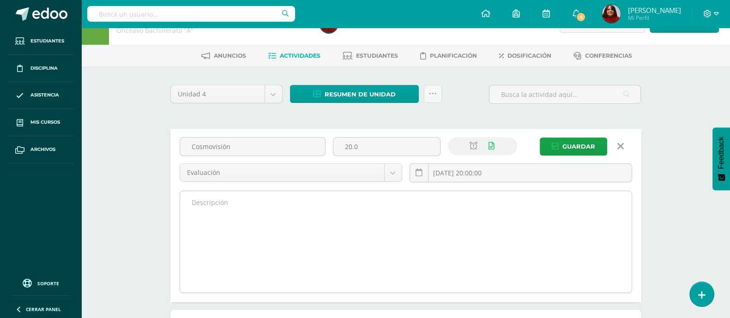
scroll to position [57, 0]
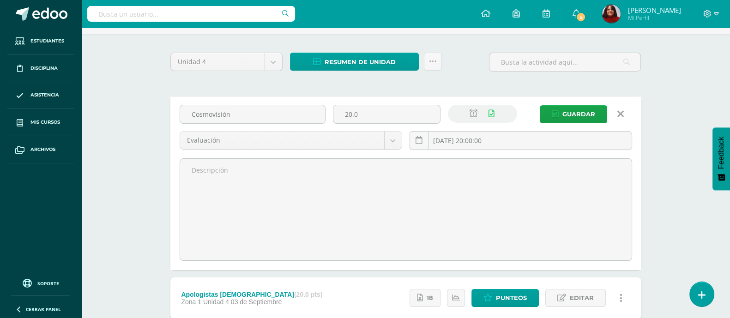
click at [616, 113] on link at bounding box center [621, 114] width 24 height 18
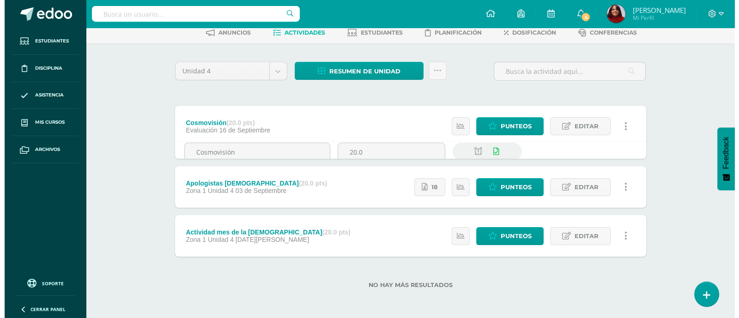
scroll to position [36, 0]
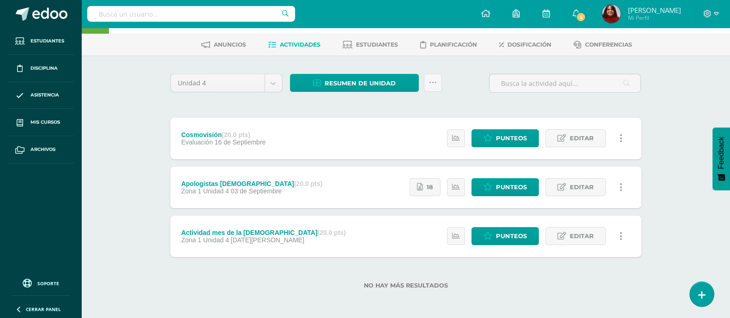
click at [617, 138] on link at bounding box center [622, 138] width 18 height 18
click at [588, 194] on link "Eliminar" at bounding box center [604, 196] width 95 height 14
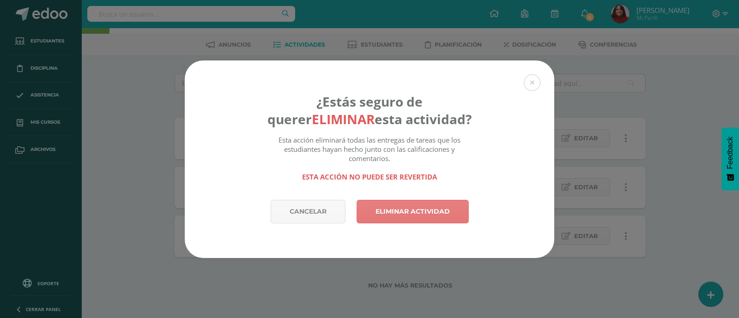
click at [425, 213] on link "Eliminar actividad" at bounding box center [413, 212] width 112 height 24
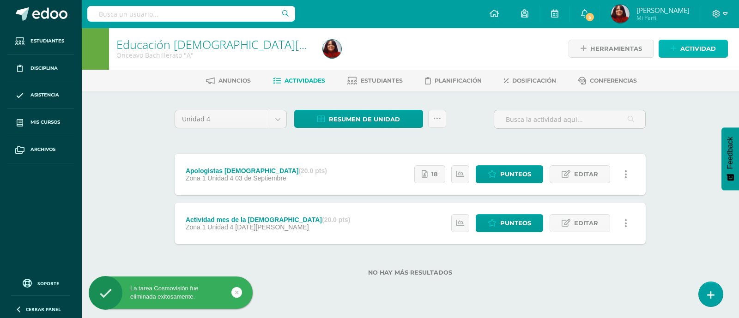
click at [680, 47] on link "Actividad" at bounding box center [693, 49] width 69 height 18
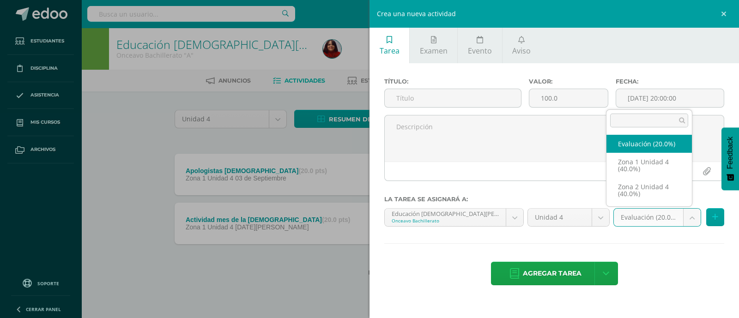
click at [698, 216] on body "La tarea Cosmovisión fue eliminada exitosamente. Estudiantes Disciplina Asisten…" at bounding box center [369, 153] width 739 height 306
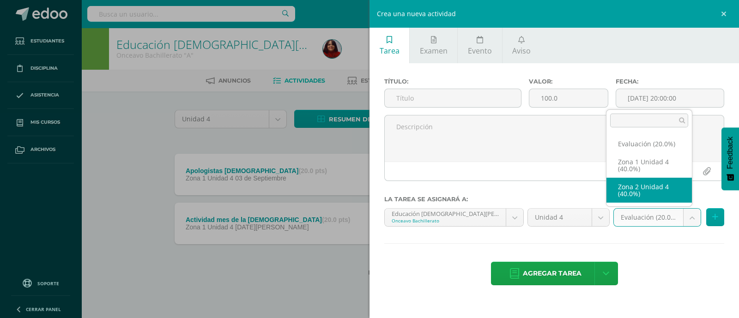
select select "30570"
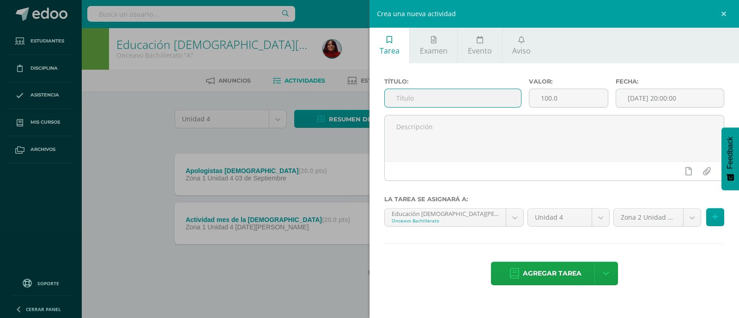
click at [431, 97] on input "text" at bounding box center [453, 98] width 136 height 18
click at [431, 97] on input "Cosmovision" at bounding box center [453, 98] width 136 height 18
type input "Cosmovisión"
click at [553, 93] on input "100.0" at bounding box center [568, 98] width 79 height 18
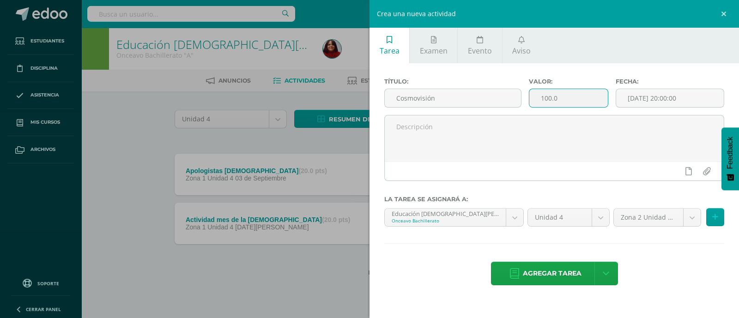
click at [553, 93] on input "100.0" at bounding box center [568, 98] width 79 height 18
type input "20"
click at [648, 95] on input "[DATE] 20:00:00" at bounding box center [670, 98] width 108 height 18
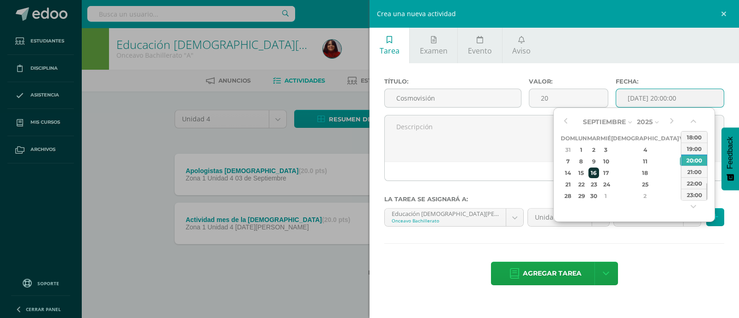
click at [599, 172] on div "16" at bounding box center [593, 173] width 11 height 11
type input "2025-09-16 20:00"
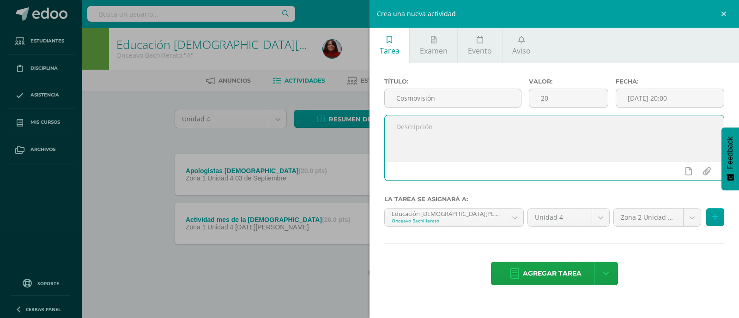
click at [478, 142] on textarea at bounding box center [554, 138] width 339 height 46
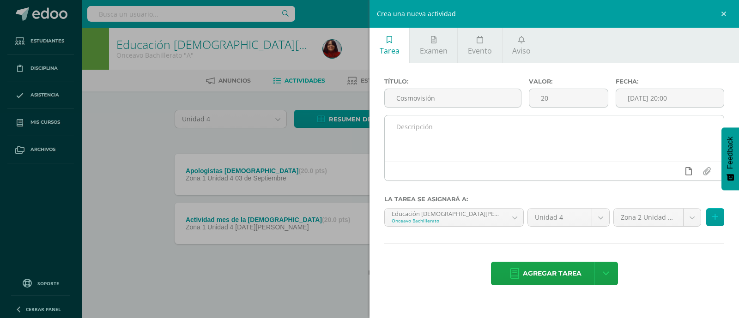
click at [693, 173] on link at bounding box center [688, 172] width 18 height 18
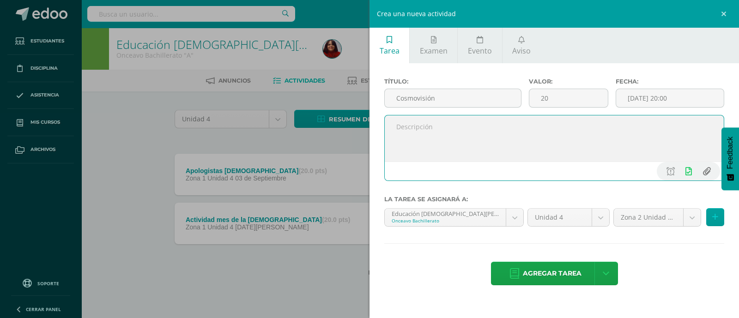
click at [708, 169] on input "file" at bounding box center [707, 172] width 18 height 18
click at [704, 172] on input "file" at bounding box center [707, 172] width 18 height 18
click at [706, 173] on input "file" at bounding box center [707, 172] width 18 height 18
click at [704, 170] on input "file" at bounding box center [707, 172] width 18 height 18
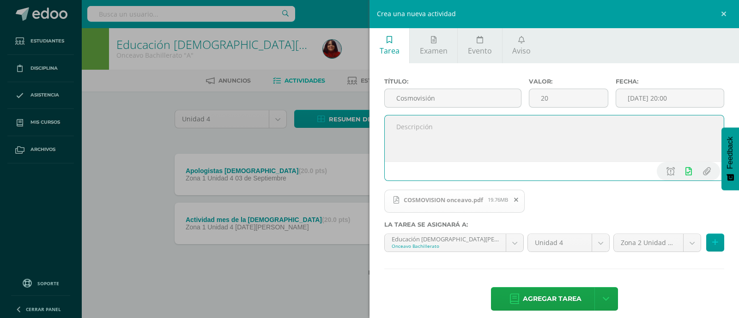
click at [427, 126] on textarea at bounding box center [554, 138] width 339 height 46
click at [698, 176] on input "file" at bounding box center [707, 172] width 18 height 18
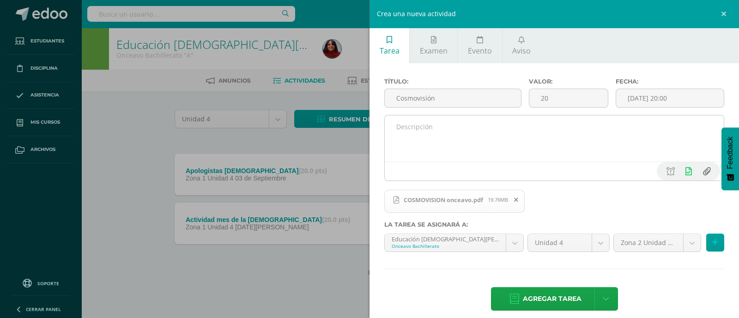
type input "C:\fakepath\Cosmovisiones_Guia.pdf"
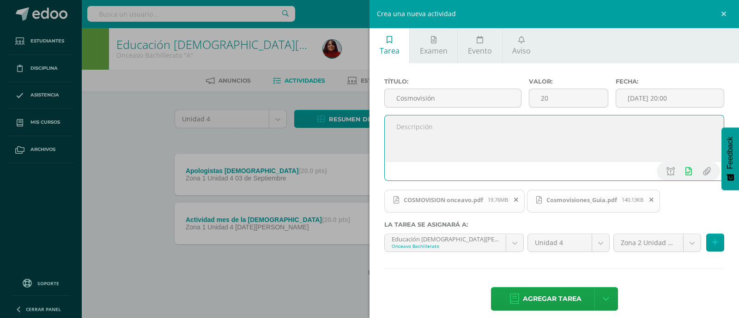
click at [425, 133] on textarea at bounding box center [554, 138] width 339 height 46
type textarea "d"
type textarea "S"
type textarea "T"
click at [573, 140] on textarea "De acuerdo al tema visto en clase, sobre la Cosmovisión. Realiza un mapa concep…" at bounding box center [554, 138] width 339 height 46
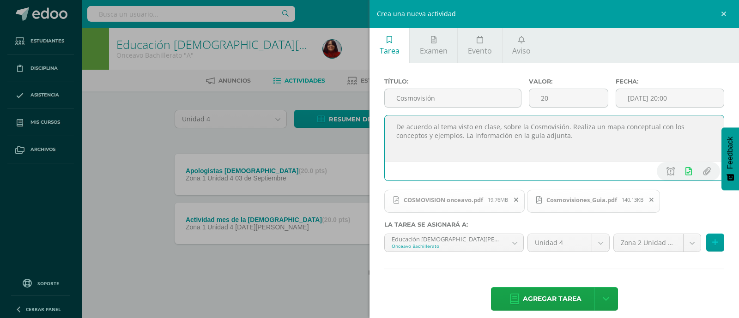
scroll to position [10, 0]
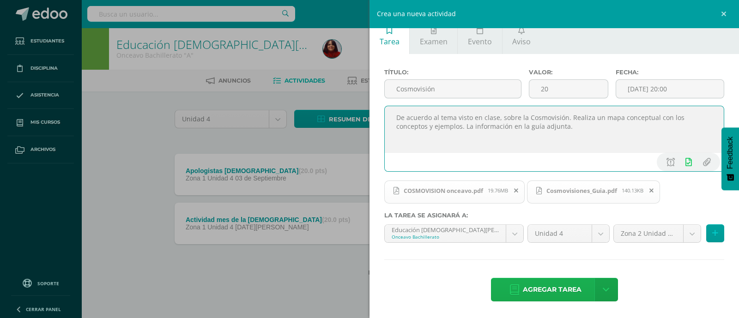
type textarea "De acuerdo al tema visto en clase, sobre la Cosmovisión. Realiza un mapa concep…"
click at [531, 287] on span "Agregar tarea" at bounding box center [552, 290] width 59 height 23
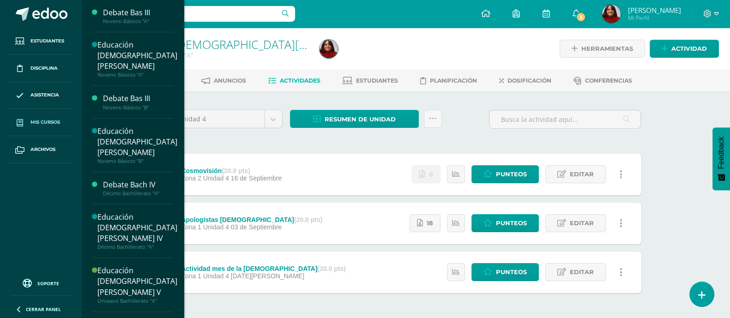
click at [50, 121] on span "Mis cursos" at bounding box center [45, 122] width 30 height 7
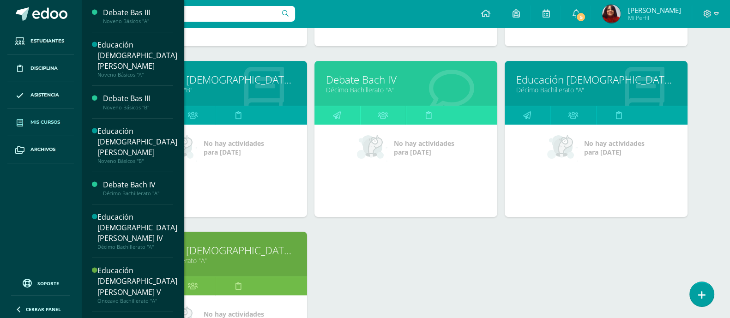
scroll to position [289, 0]
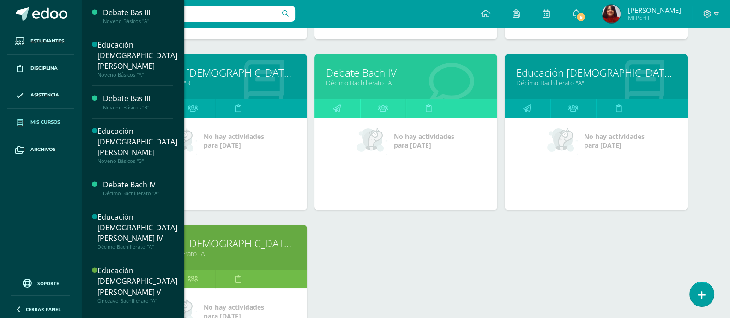
click at [621, 74] on link "Educación [DEMOGRAPHIC_DATA][PERSON_NAME] IV" at bounding box center [596, 73] width 160 height 14
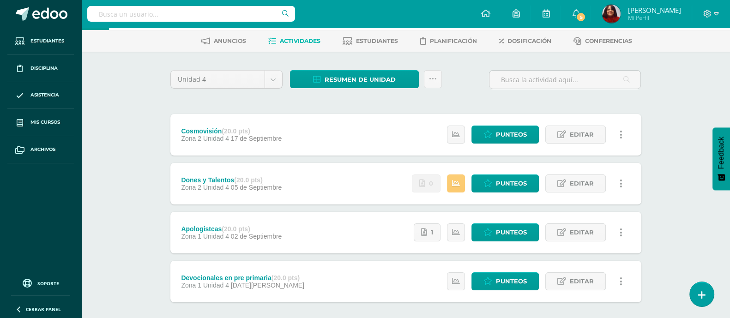
scroll to position [85, 0]
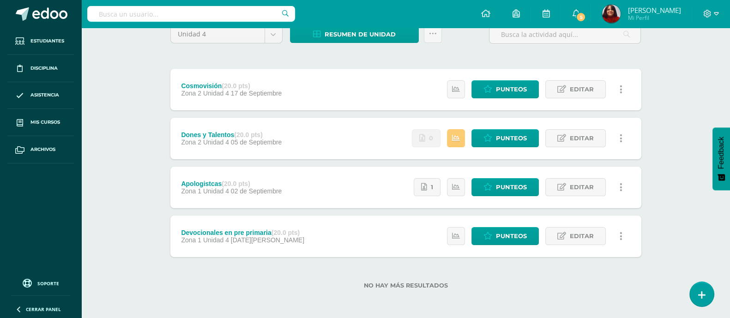
click at [360, 85] on div "Cosmovisión (20.0 pts) Zona 2 Unidad 4 [DATE] Estatus de Actividad: 27 Estudian…" at bounding box center [405, 90] width 471 height 42
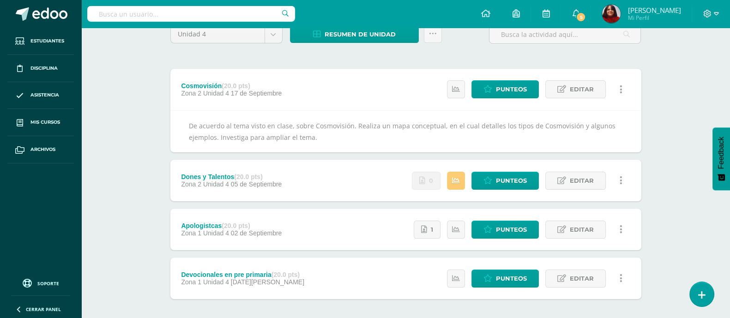
click at [394, 107] on div "Cosmovisión (20.0 pts) Zona 2 Unidad 4 17 de Septiembre Estatus de Actividad: 2…" at bounding box center [405, 90] width 471 height 42
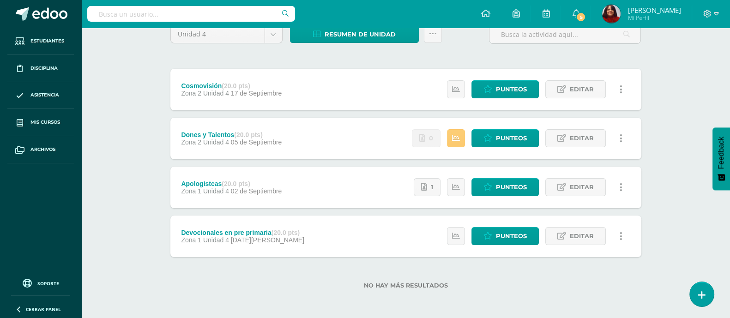
click at [394, 97] on div "Cosmovisión (20.0 pts) Zona 2 Unidad 4 17 de Septiembre Estatus de Actividad: 2…" at bounding box center [405, 90] width 471 height 42
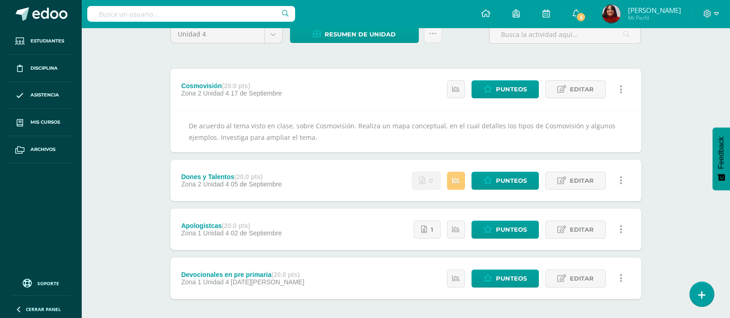
click at [331, 133] on div "De acuerdo al tema visto en clase, sobre Cosmovisión. Realiza un mapa conceptua…" at bounding box center [405, 131] width 471 height 42
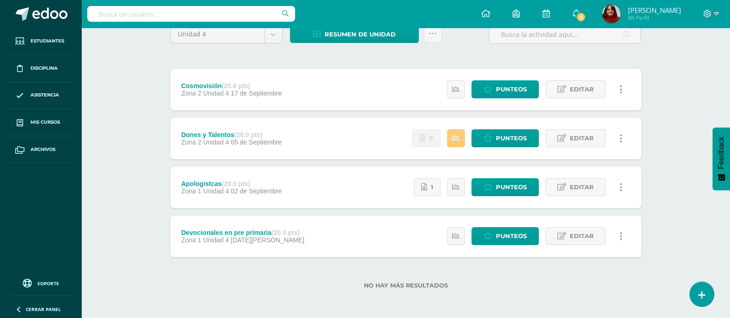
click at [354, 91] on div "Cosmovisión (20.0 pts) Zona 2 Unidad 4 17 de Septiembre Estatus de Actividad: 2…" at bounding box center [405, 90] width 471 height 42
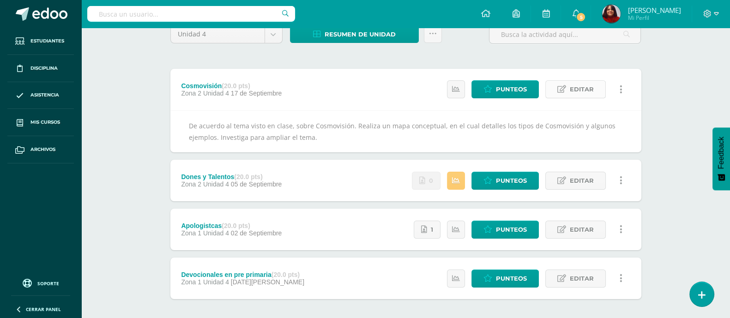
click at [573, 91] on span "Editar" at bounding box center [582, 89] width 24 height 17
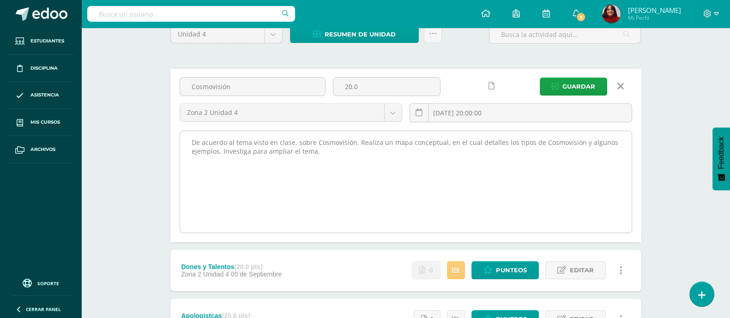
click at [324, 150] on textarea "De acuerdo al tema visto en clase, sobre Cosmovisión. Realiza un mapa conceptua…" at bounding box center [406, 182] width 452 height 102
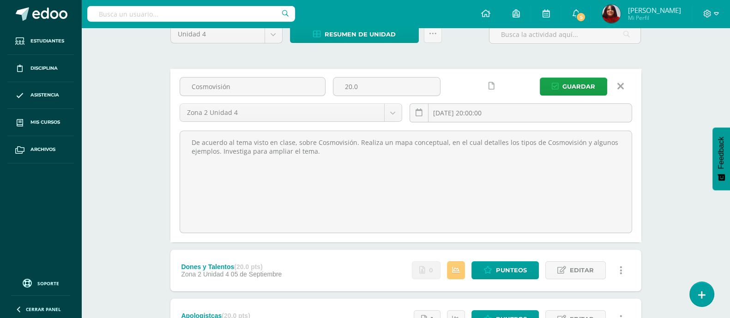
type textarea "De acuerdo al tema visto en clase, sobre Cosmovisión. Realiza un mapa conceptua…"
click at [462, 109] on input "2025-09-17 20:00:00" at bounding box center [521, 113] width 222 height 18
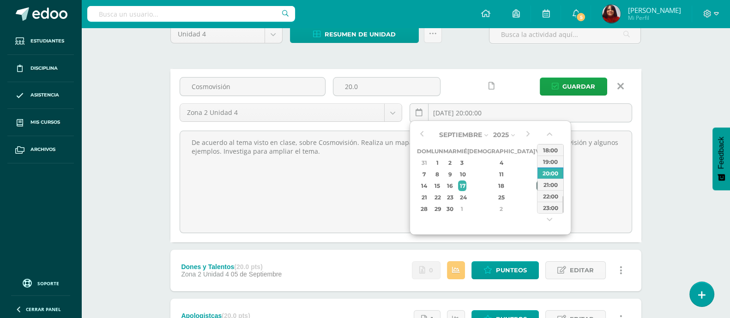
click at [537, 185] on div "19" at bounding box center [541, 186] width 8 height 11
click at [546, 146] on div "14:00" at bounding box center [551, 150] width 26 height 12
type input "2025-09-19 14:00"
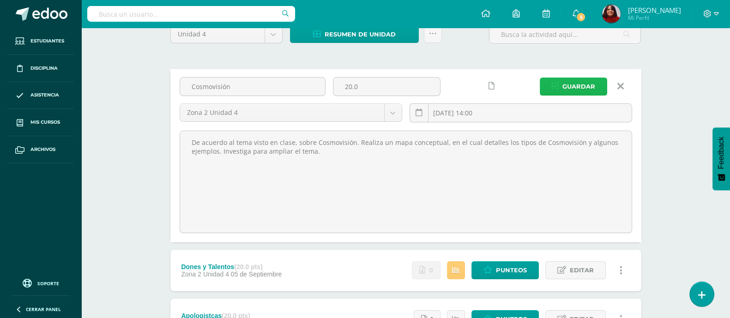
click at [571, 82] on span "Guardar" at bounding box center [579, 86] width 33 height 17
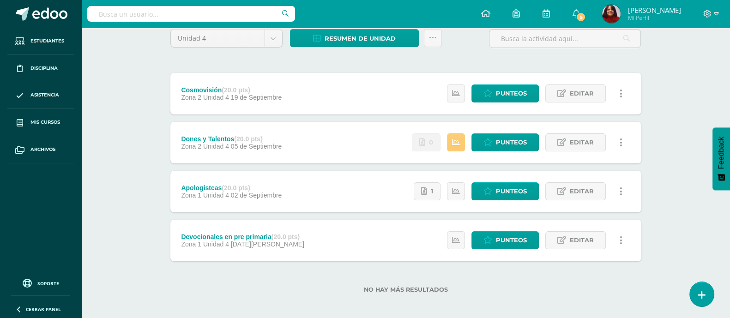
scroll to position [85, 0]
